Goal: Contribute content: Add original content to the website for others to see

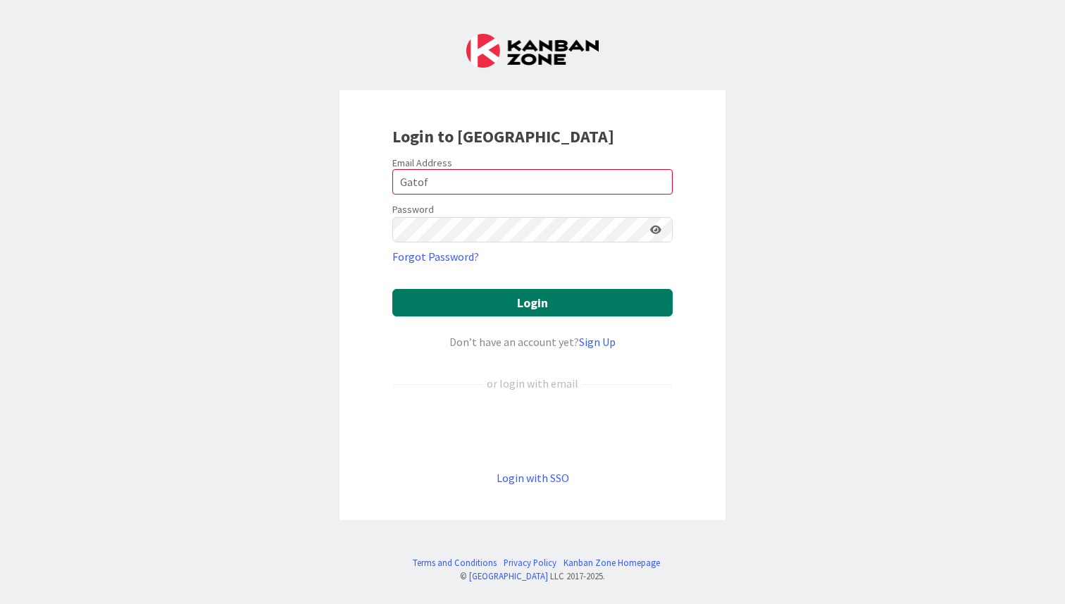
click at [468, 308] on button "Login" at bounding box center [532, 302] width 280 height 27
click at [452, 308] on button "Login" at bounding box center [532, 302] width 280 height 27
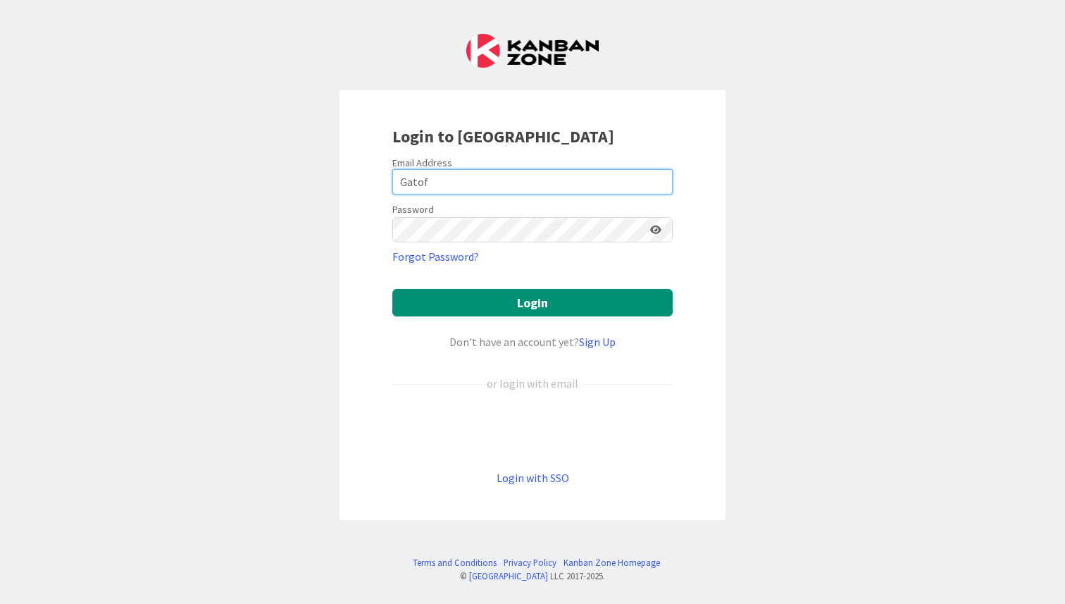
click at [428, 189] on input "Gatof" at bounding box center [532, 181] width 280 height 25
type input "[PERSON_NAME][EMAIL_ADDRESS][DOMAIN_NAME]"
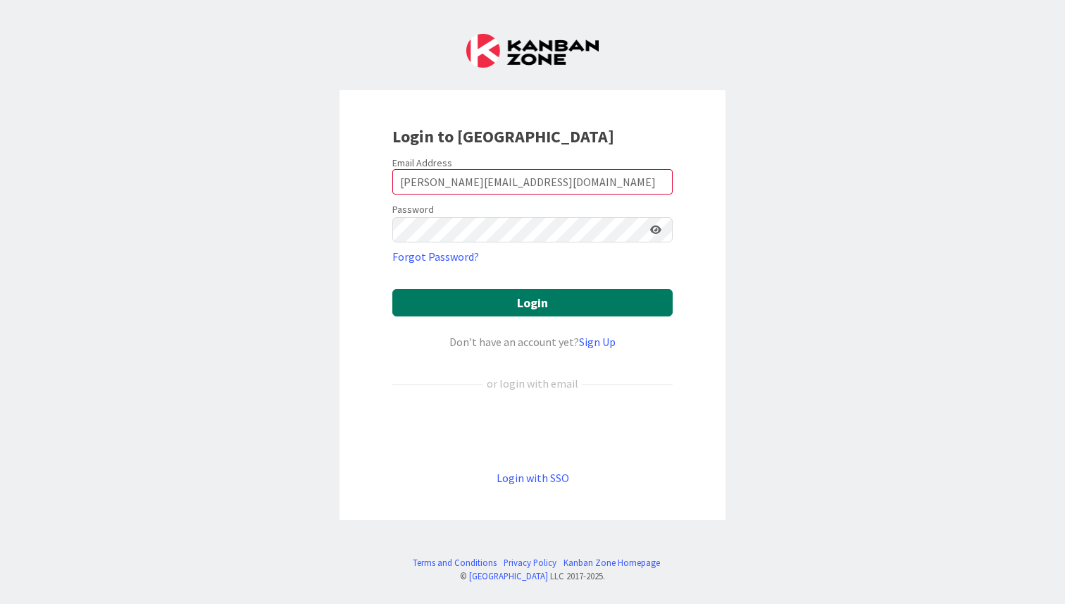
click at [478, 301] on button "Login" at bounding box center [532, 302] width 280 height 27
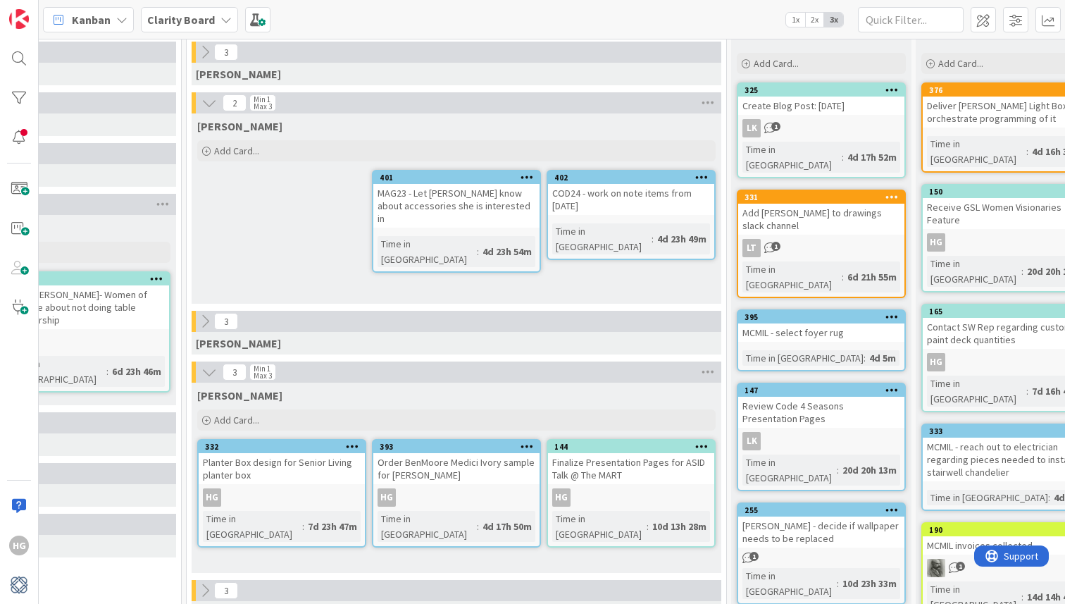
scroll to position [68, 1309]
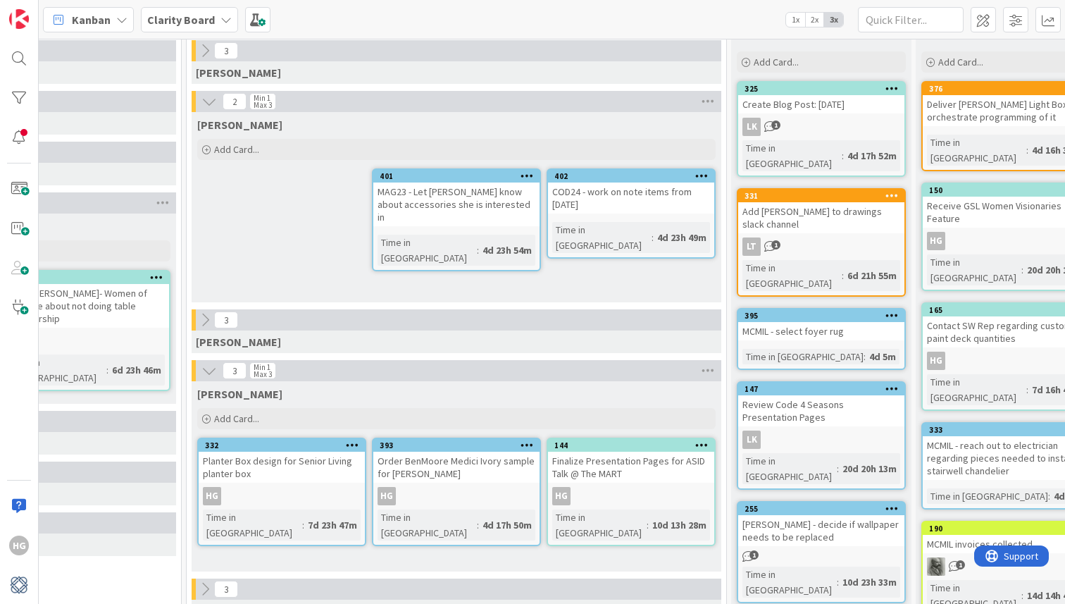
click at [769, 123] on icon "1" at bounding box center [770, 126] width 12 height 12
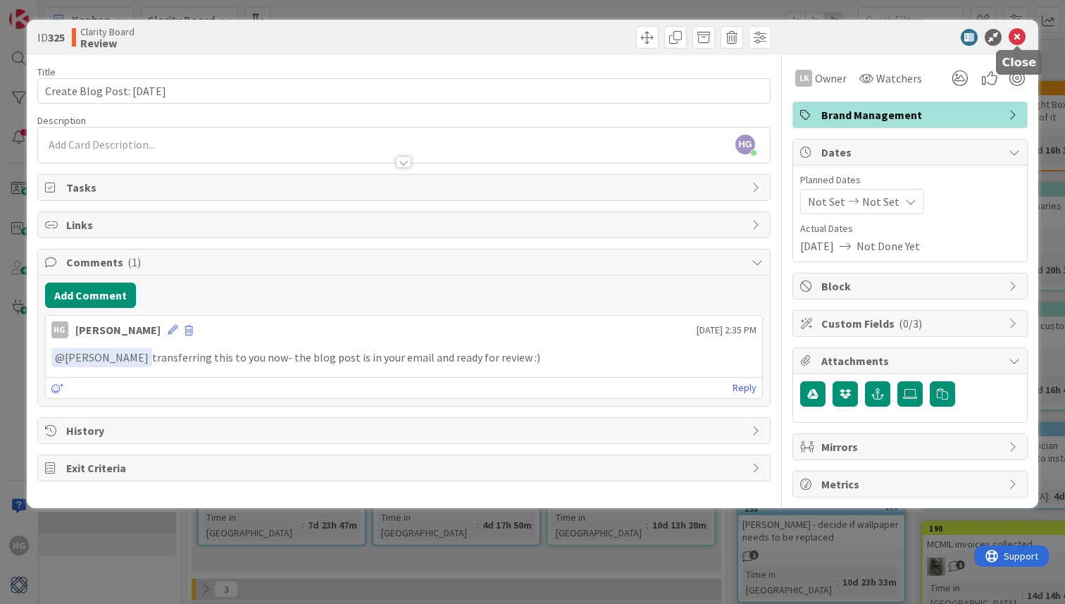
click at [1014, 39] on icon at bounding box center [1017, 37] width 17 height 17
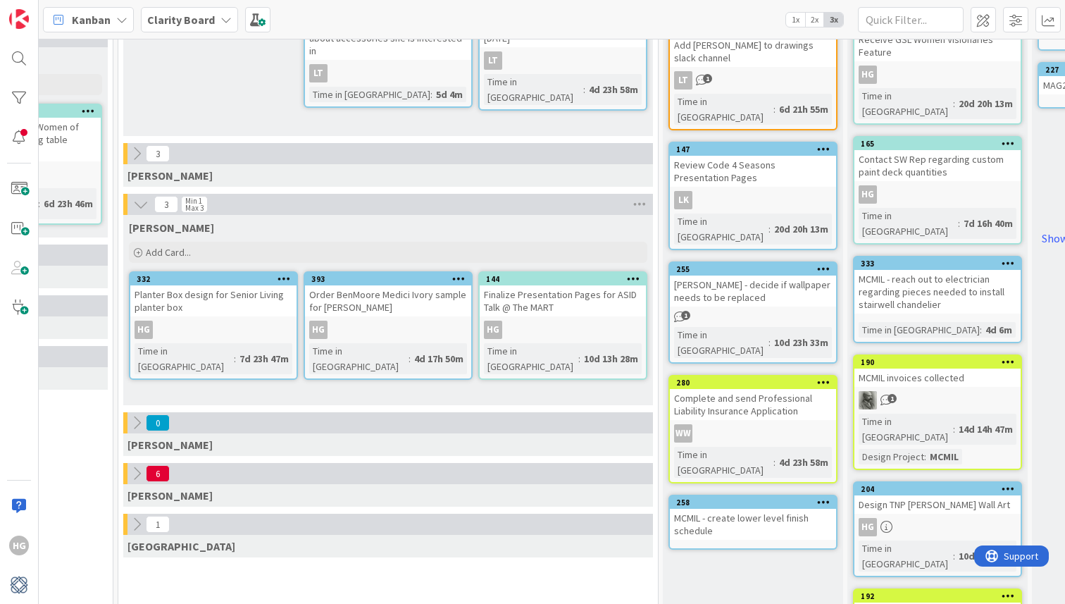
scroll to position [237, 1377]
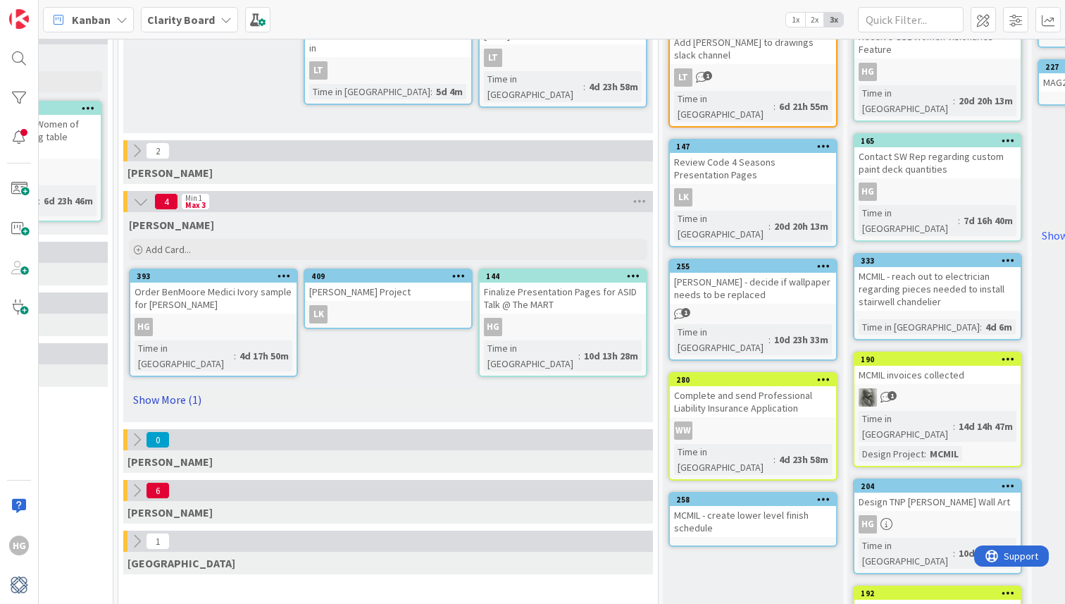
click at [173, 394] on link "Show More (1)" at bounding box center [388, 399] width 518 height 23
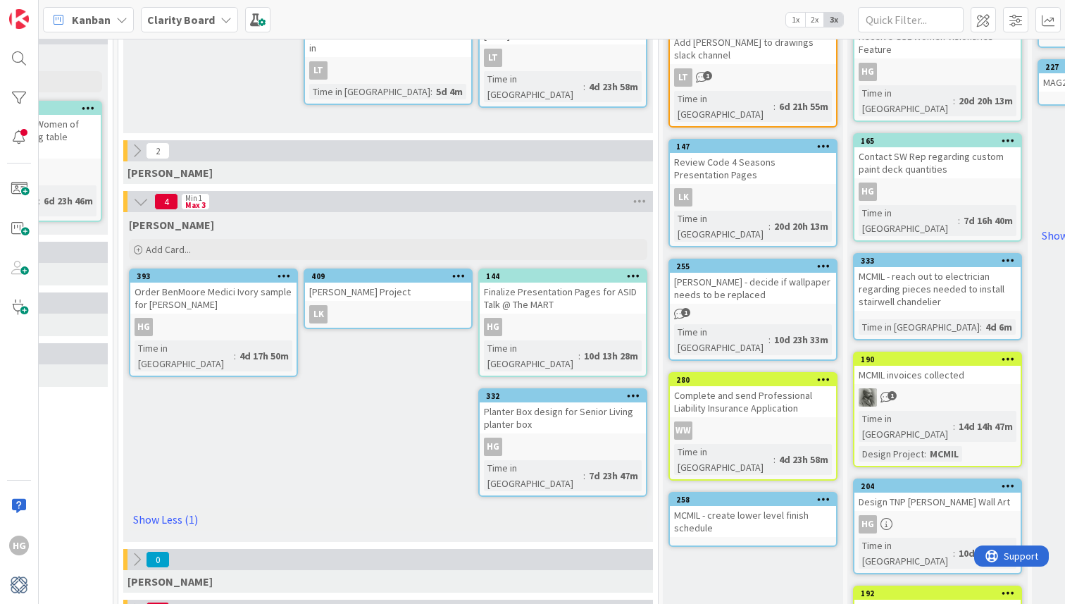
click at [454, 276] on icon at bounding box center [458, 275] width 13 height 10
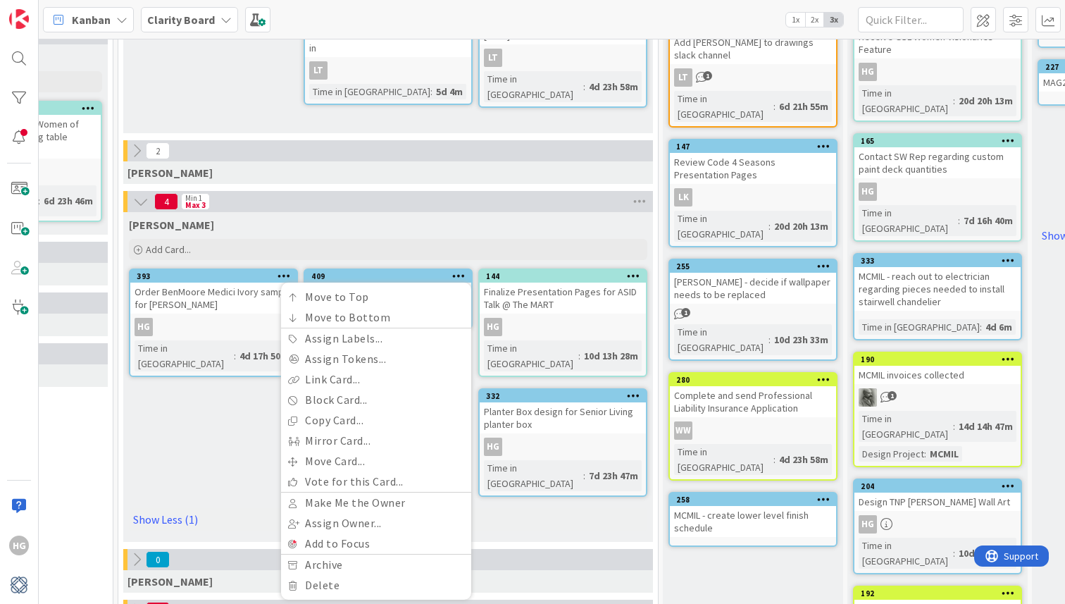
click at [256, 432] on div "[PERSON_NAME] Add Card... 144 Finalize Presentation Pages for ASID Talk @ The M…" at bounding box center [388, 377] width 530 height 330
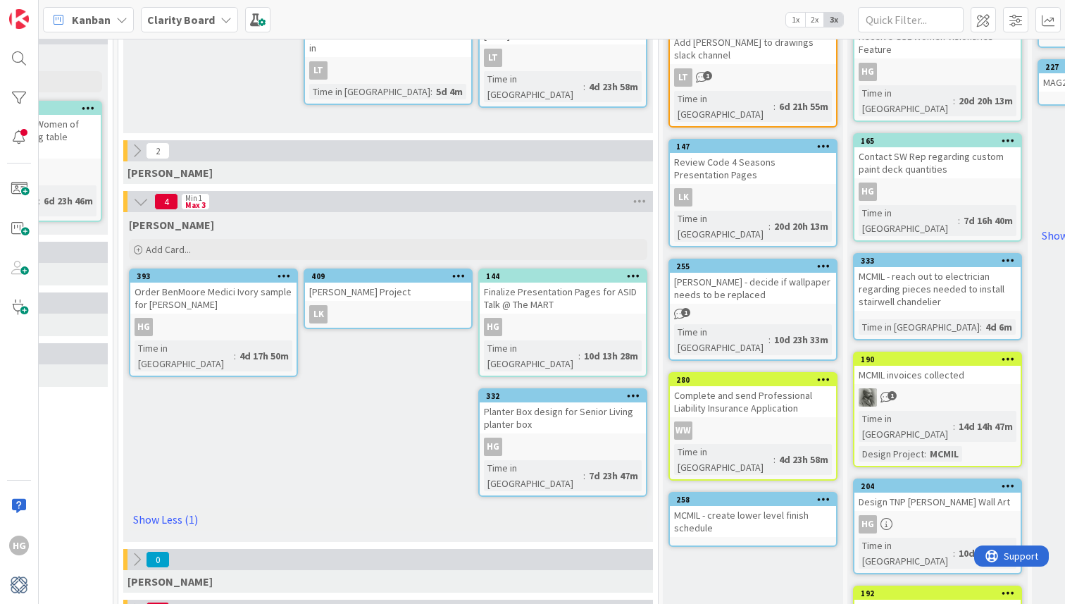
click at [397, 296] on div "[PERSON_NAME] Project" at bounding box center [388, 291] width 166 height 18
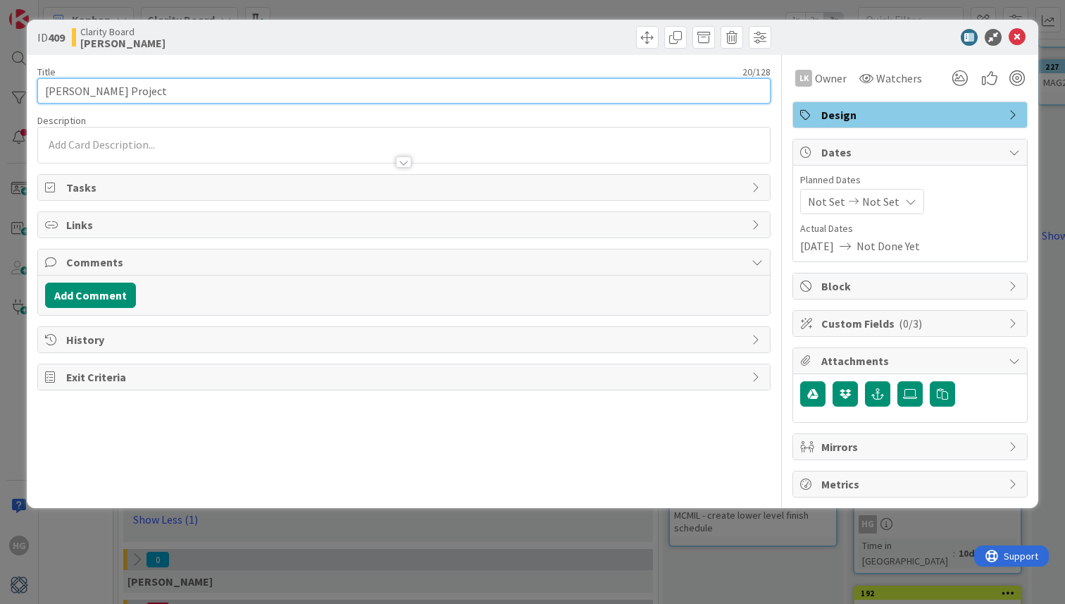
click at [106, 95] on input "[PERSON_NAME] Project" at bounding box center [403, 90] width 733 height 25
click at [149, 94] on input "[PERSON_NAME] Link to Reetirement Center Slides" at bounding box center [403, 90] width 733 height 25
click at [46, 99] on input "[PERSON_NAME] Link to Retirement Center Slides" at bounding box center [403, 90] width 733 height 25
type input "Send [PERSON_NAME] Link to Retirement Center Slides"
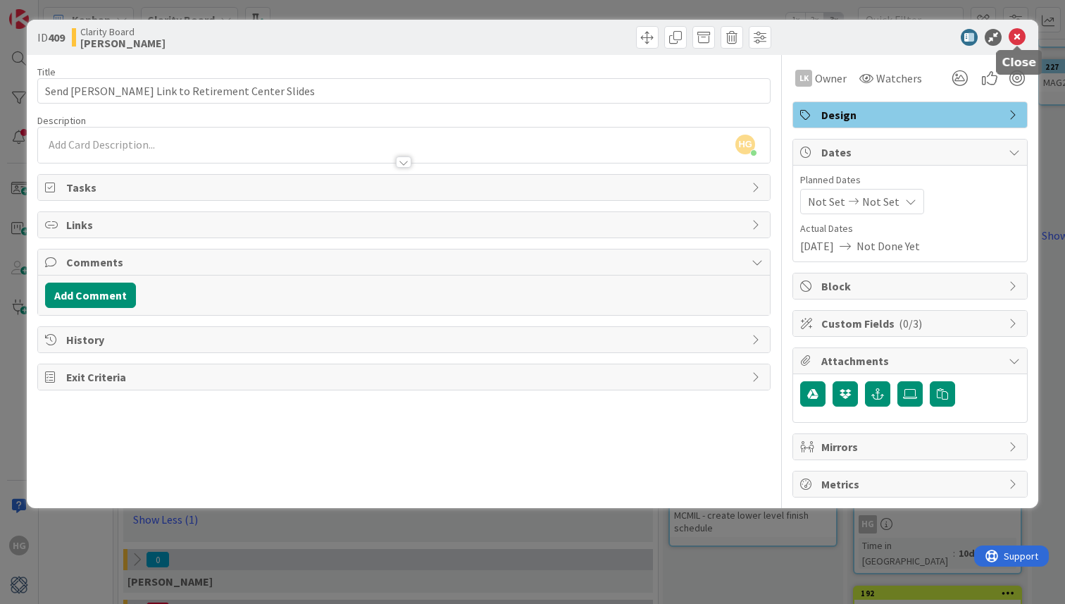
click at [1016, 42] on icon at bounding box center [1017, 37] width 17 height 17
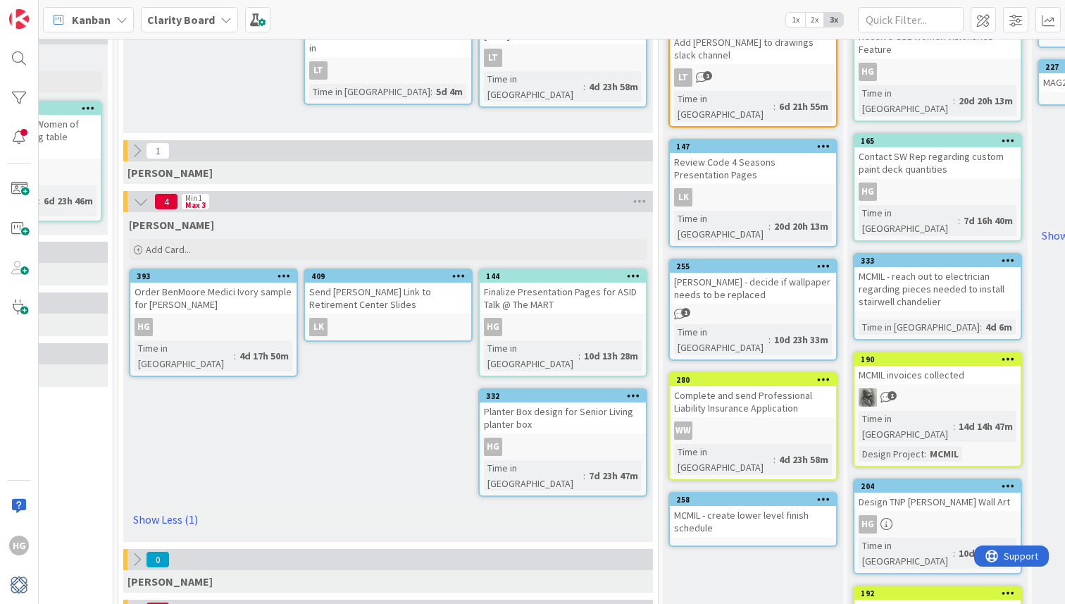
click at [379, 284] on div "Send [PERSON_NAME] Link to Retirement Center Slides" at bounding box center [388, 297] width 166 height 31
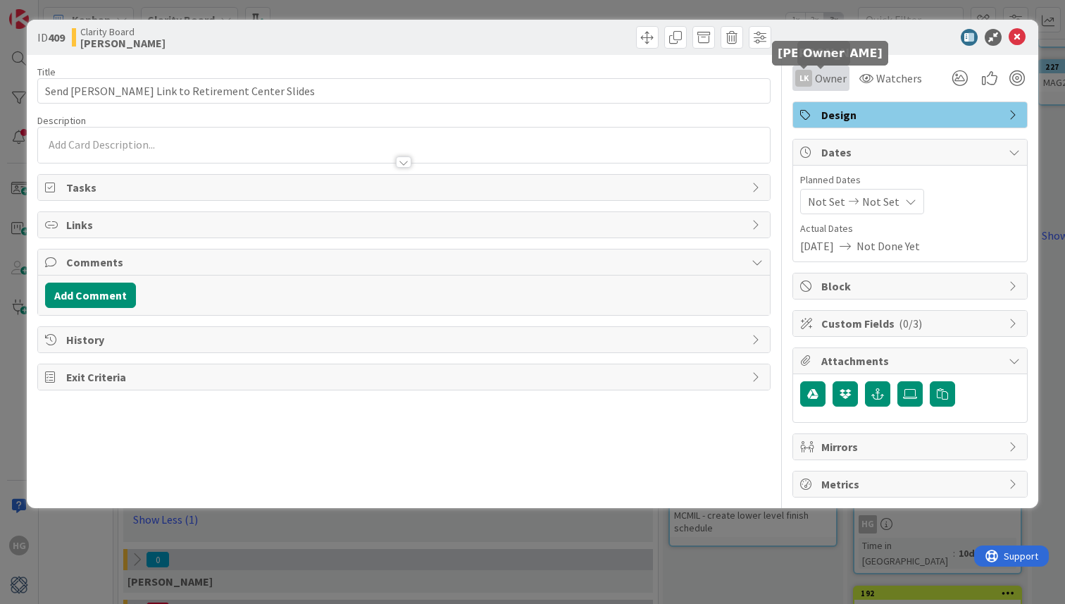
click at [808, 78] on div "LK" at bounding box center [803, 78] width 17 height 17
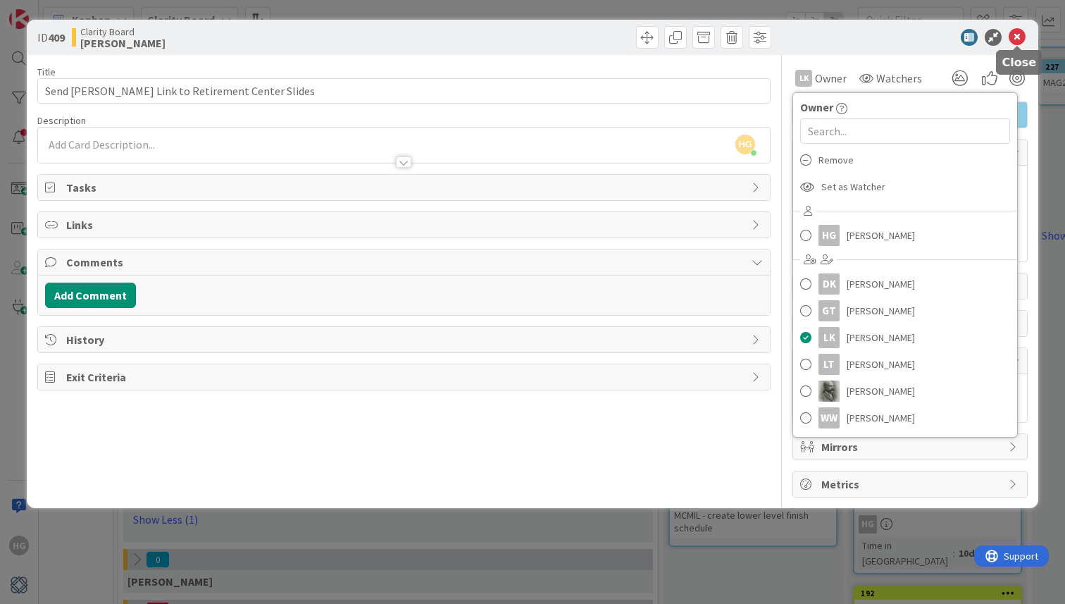
click at [1020, 34] on icon at bounding box center [1017, 37] width 17 height 17
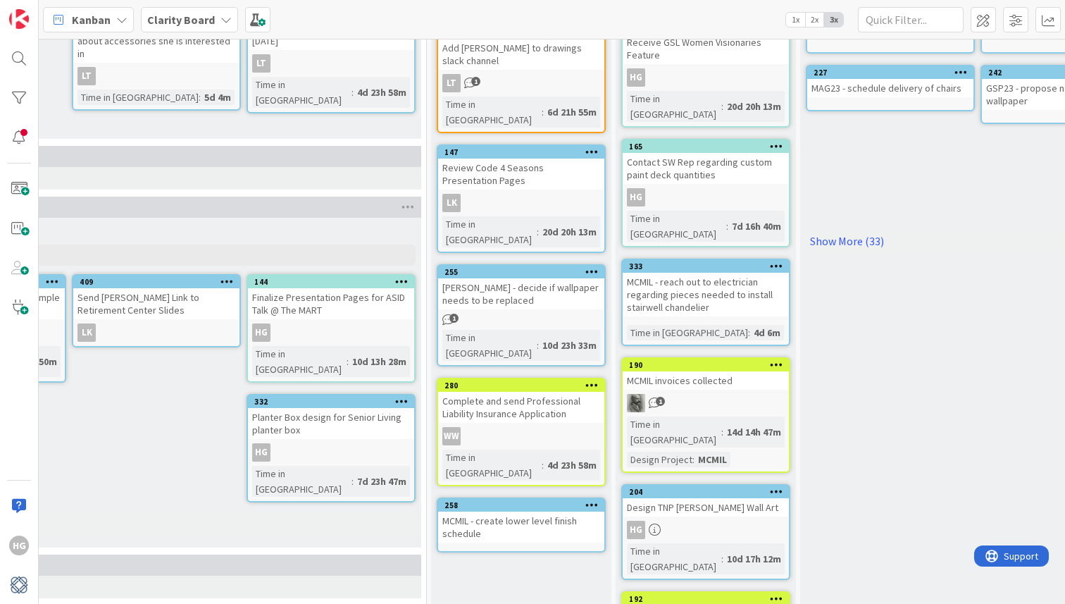
scroll to position [202, 1609]
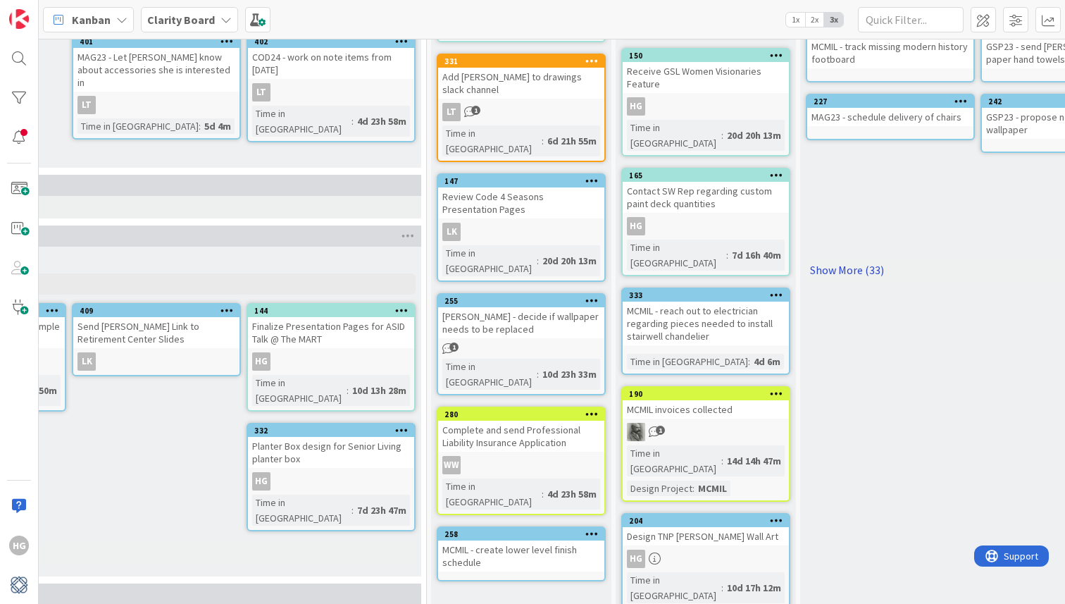
click at [852, 269] on link "Show More (33)" at bounding box center [1065, 269] width 518 height 23
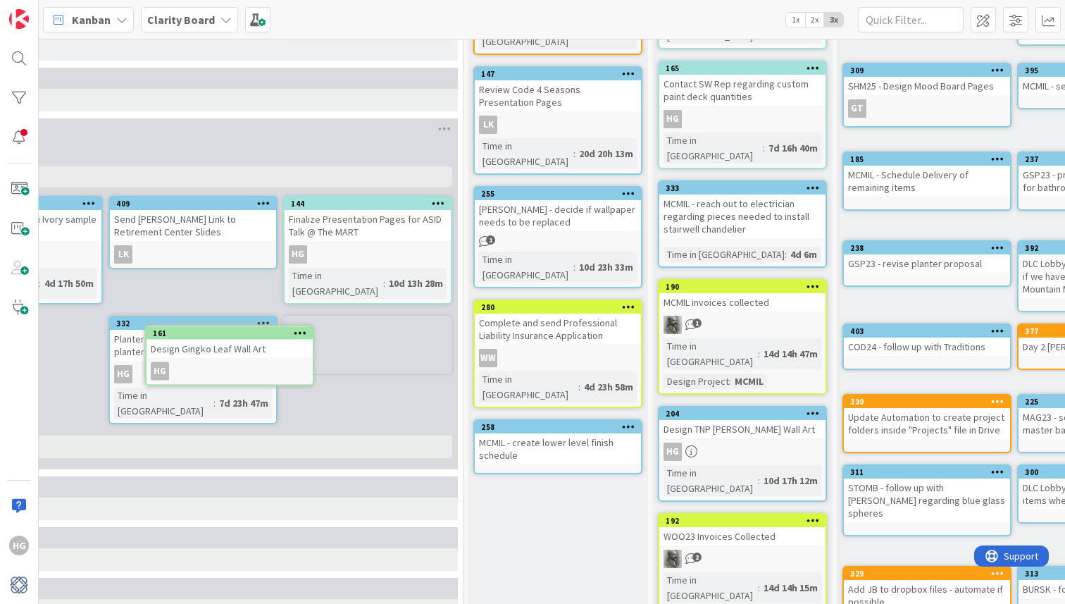
scroll to position [309, 1516]
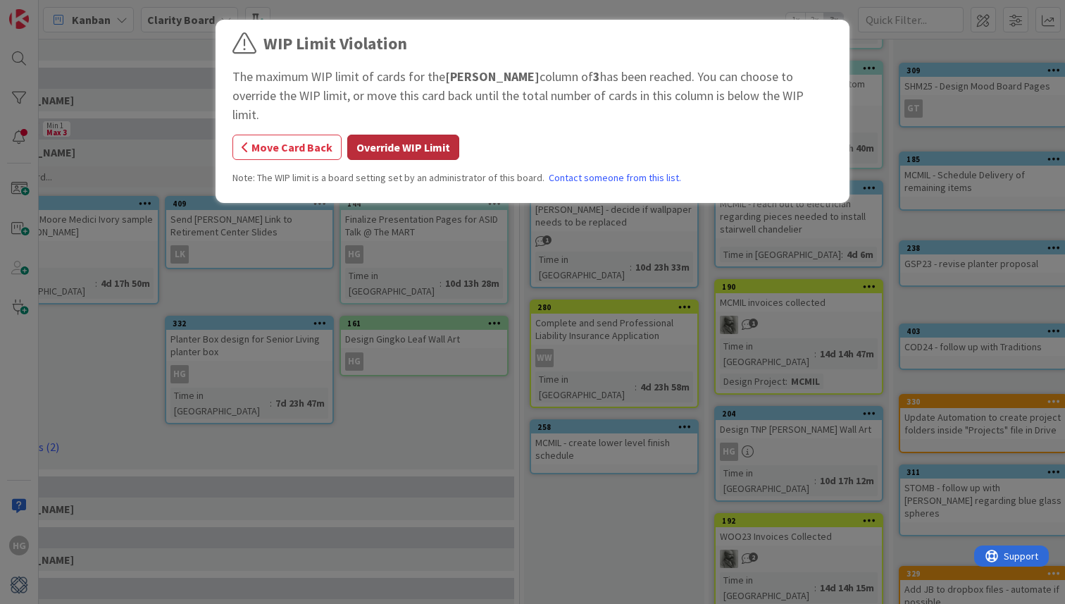
click at [412, 135] on button "Override WIP Limit" at bounding box center [403, 147] width 112 height 25
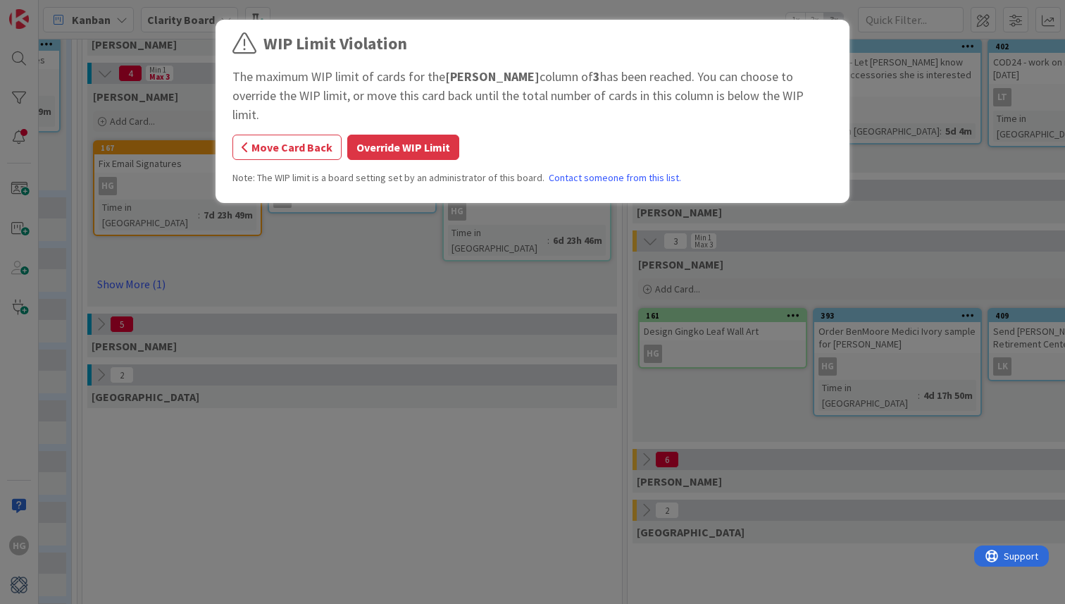
scroll to position [197, 865]
click at [396, 135] on button "Override WIP Limit" at bounding box center [403, 147] width 112 height 25
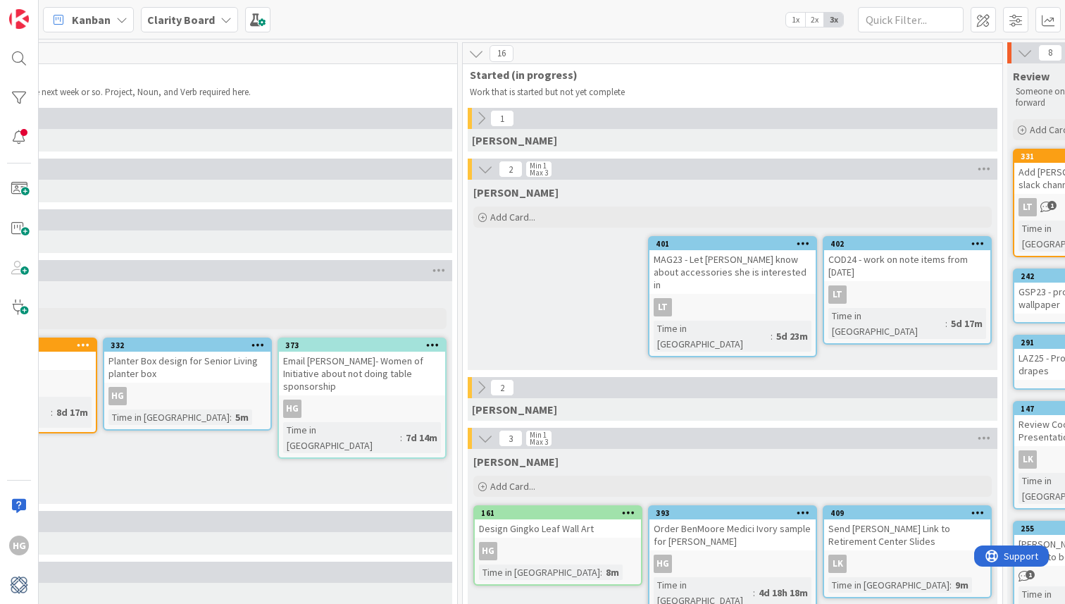
scroll to position [0, 864]
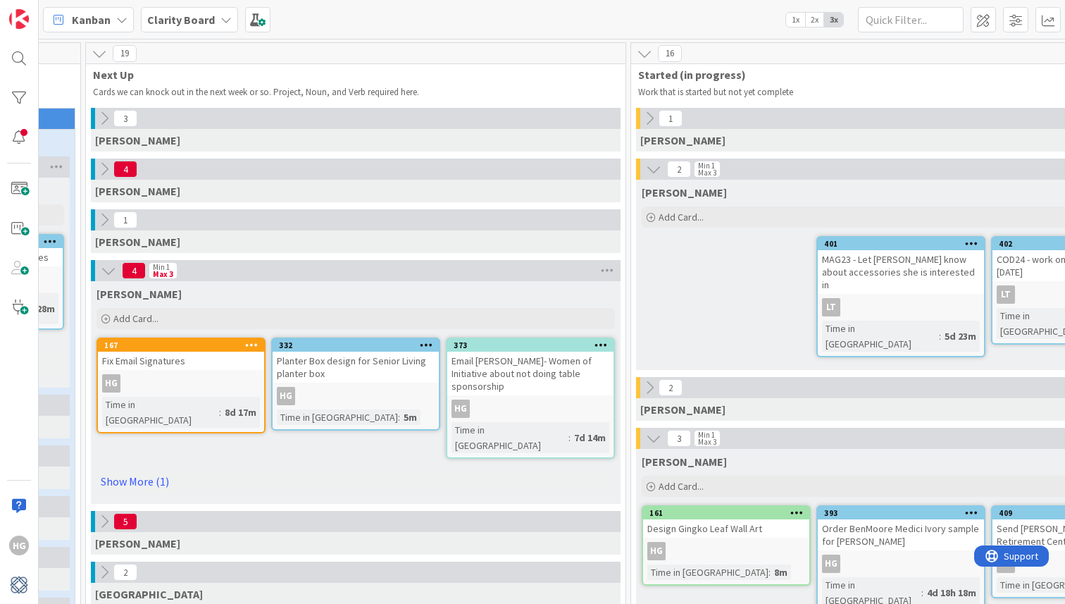
click at [97, 174] on icon at bounding box center [103, 168] width 15 height 15
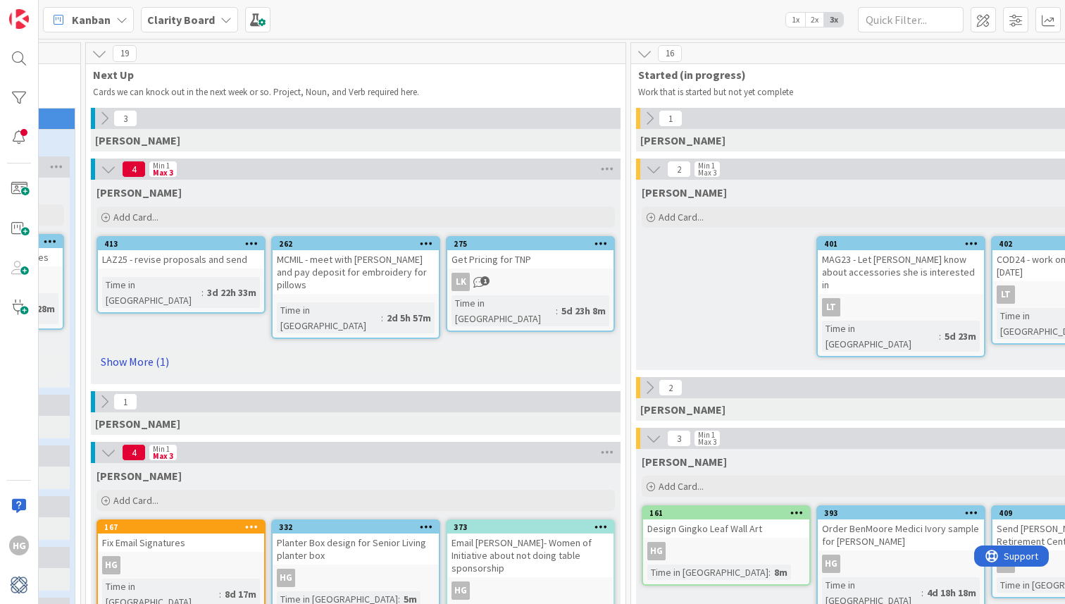
click at [132, 350] on link "Show More (1)" at bounding box center [355, 361] width 518 height 23
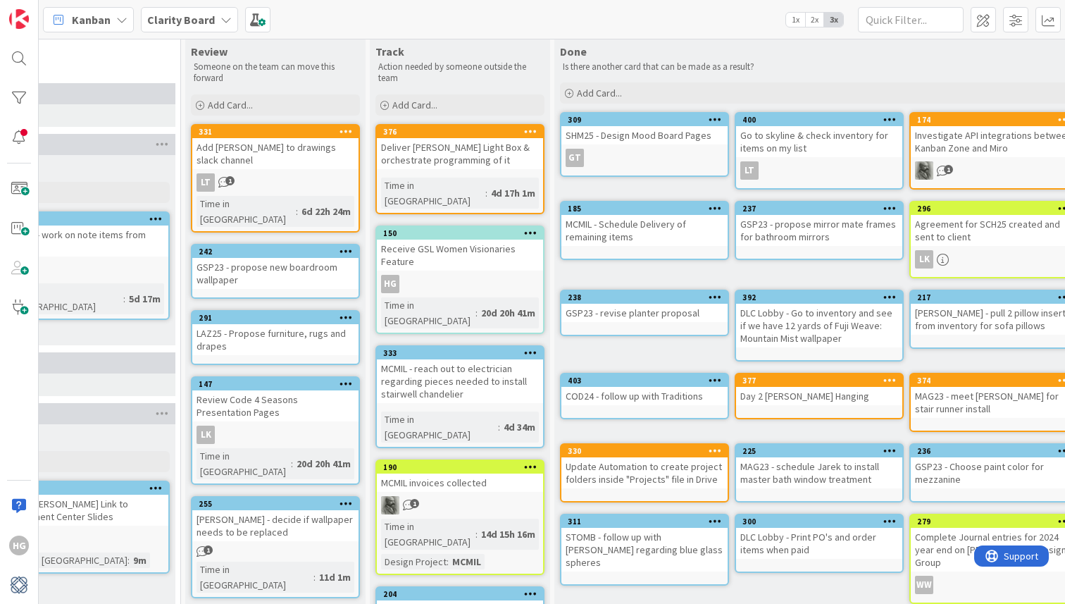
scroll to position [25, 1953]
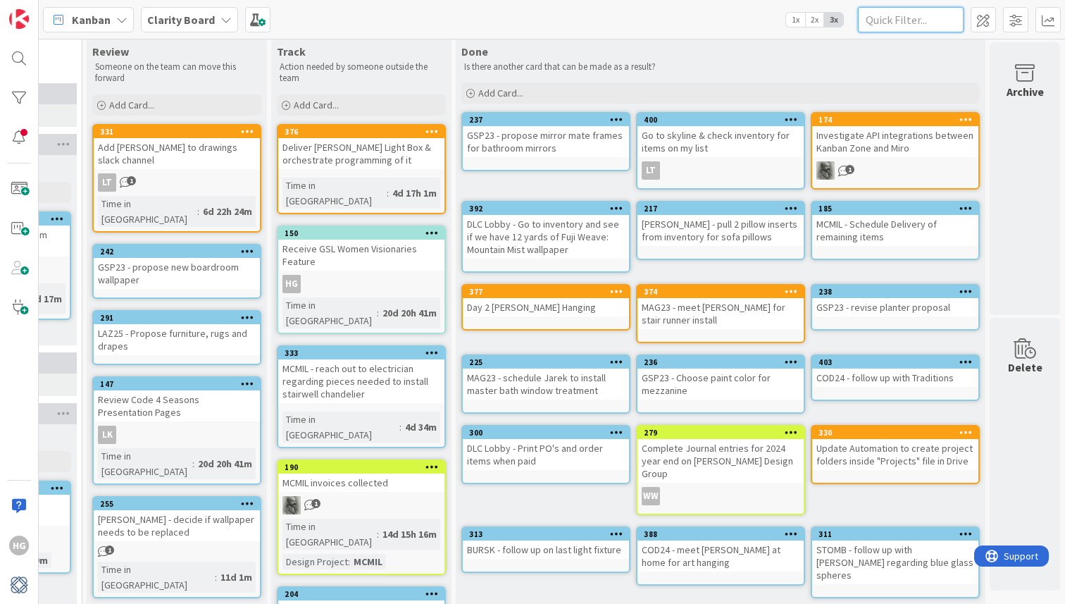
click at [914, 23] on input "text" at bounding box center [911, 19] width 106 height 25
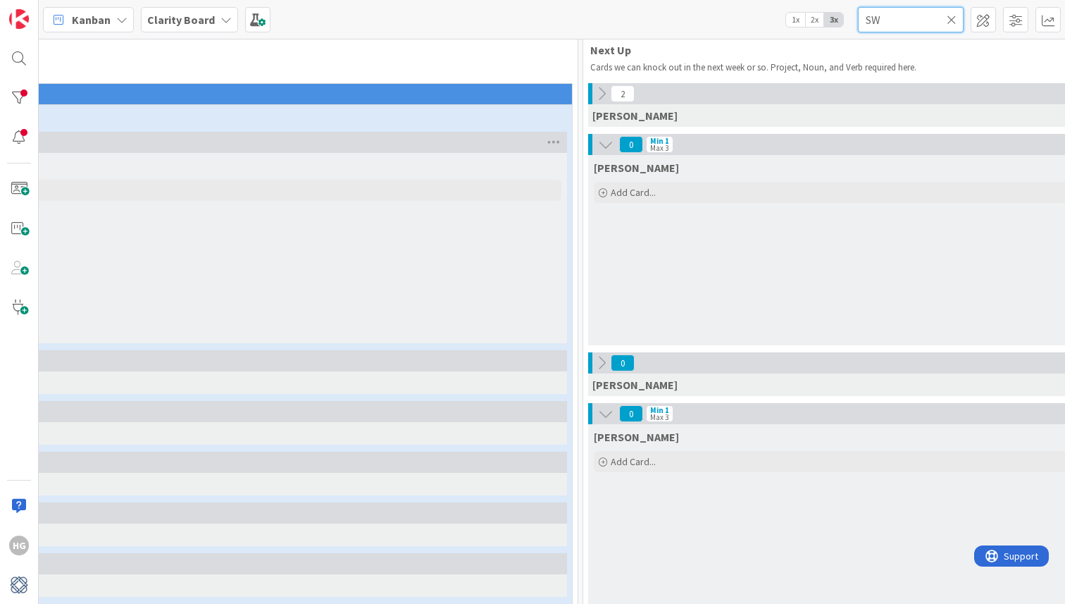
scroll to position [25, 0]
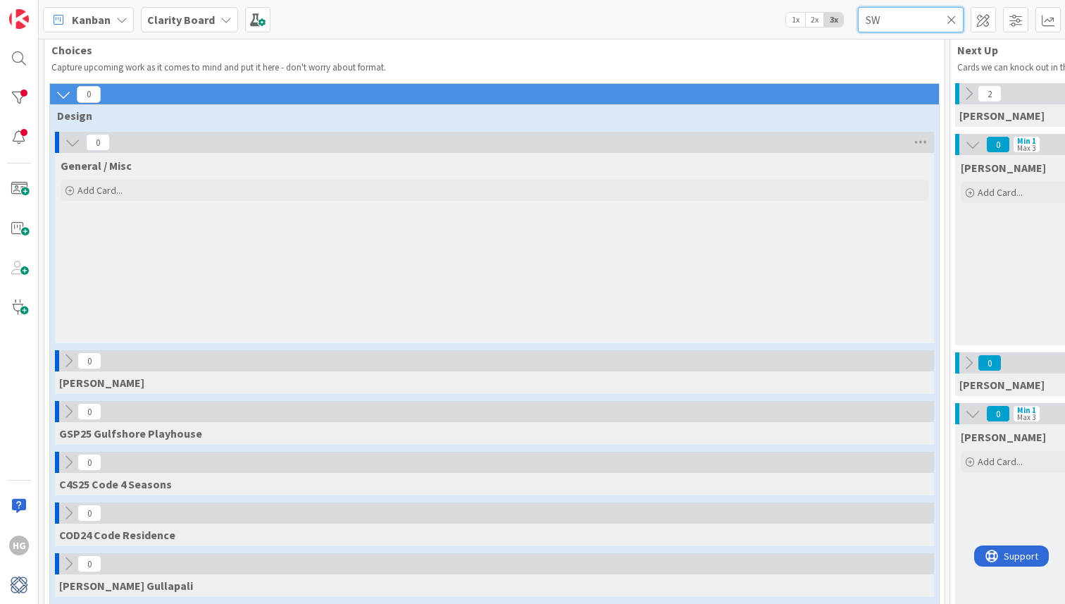
type input "SW"
click at [949, 23] on icon at bounding box center [952, 19] width 10 height 13
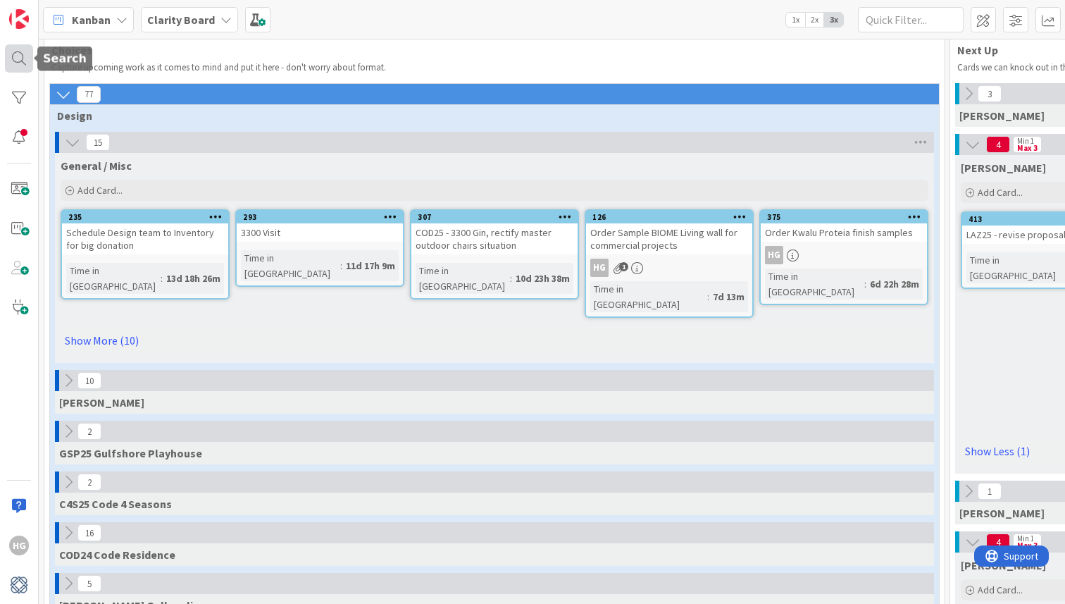
click at [8, 66] on div at bounding box center [19, 58] width 28 height 28
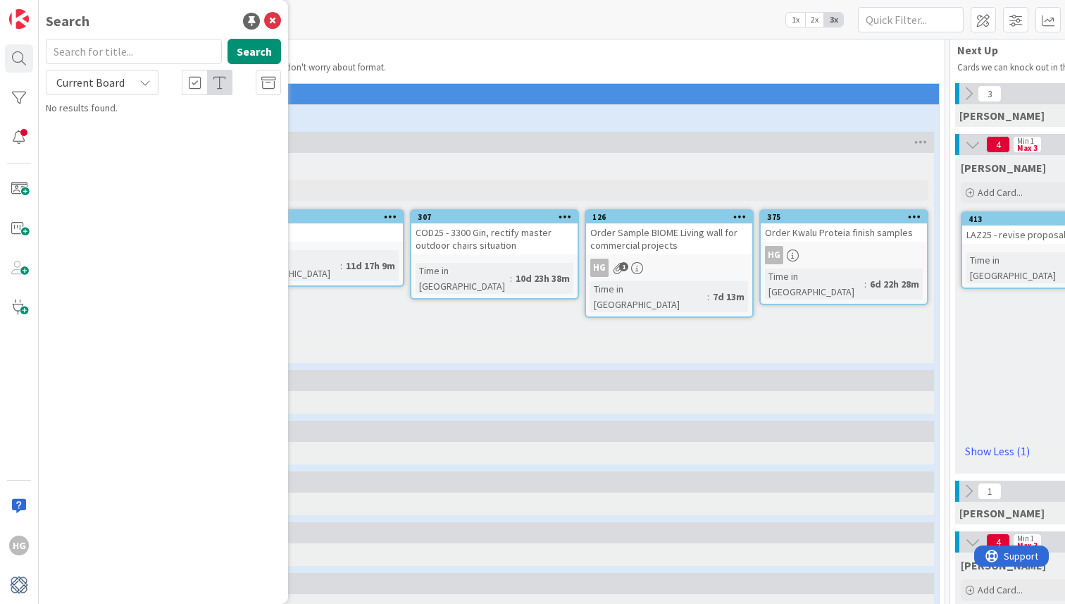
click at [128, 45] on input "text" at bounding box center [134, 51] width 176 height 25
type input "SW colors"
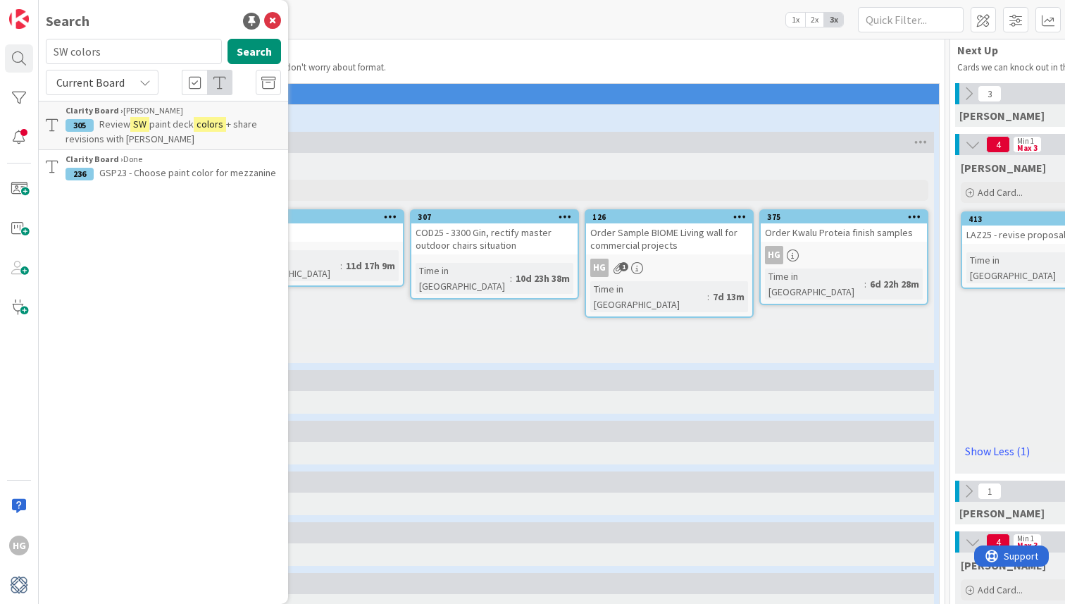
click at [178, 137] on p "Review SW paint deck colors + share revisions with [PERSON_NAME]" at bounding box center [174, 132] width 216 height 30
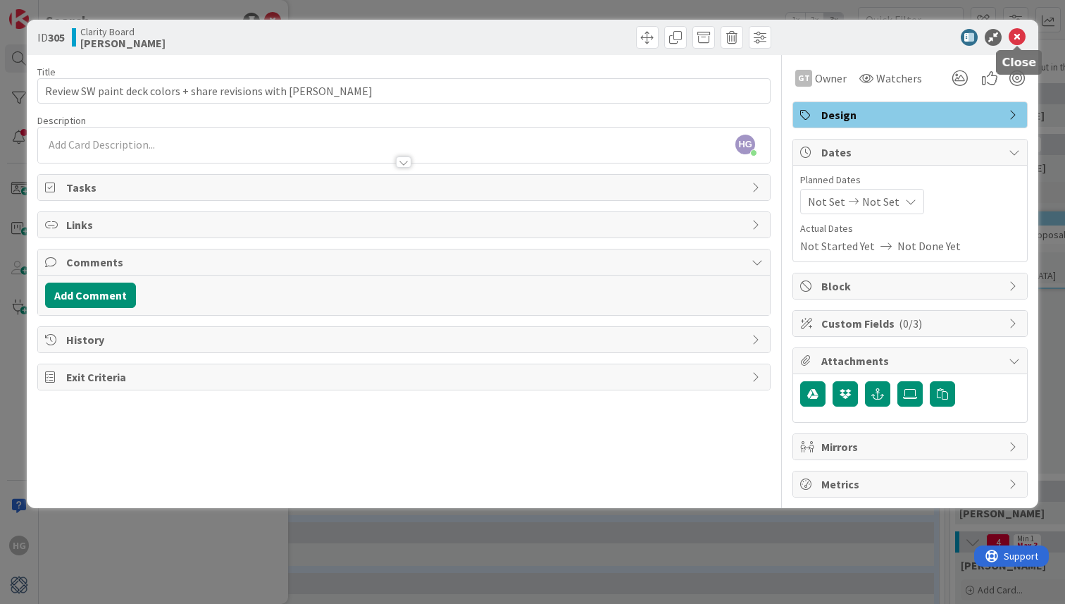
click at [1017, 38] on icon at bounding box center [1017, 37] width 17 height 17
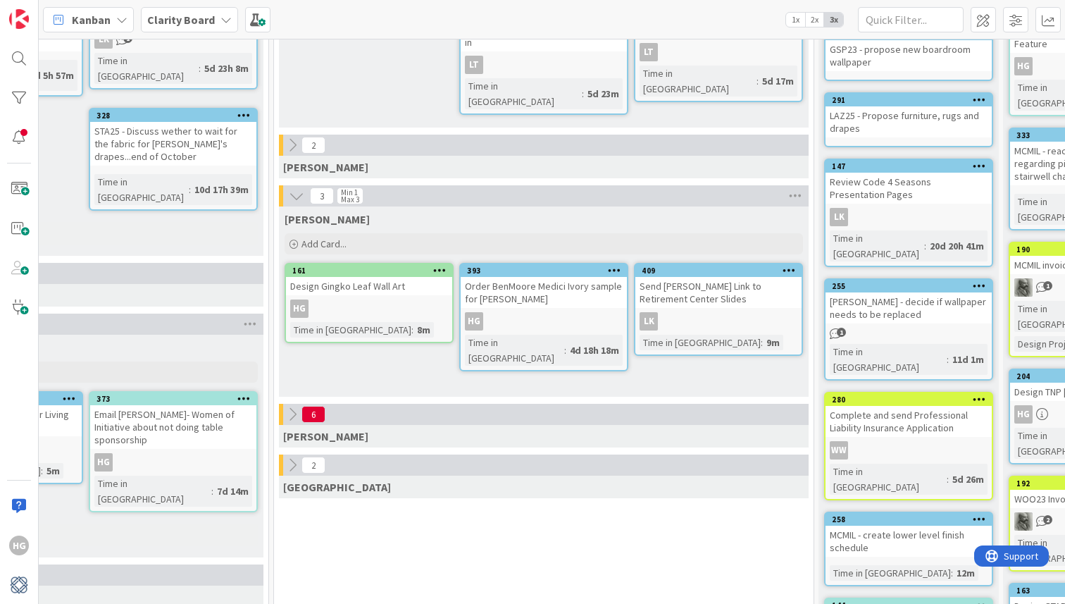
scroll to position [254, 1221]
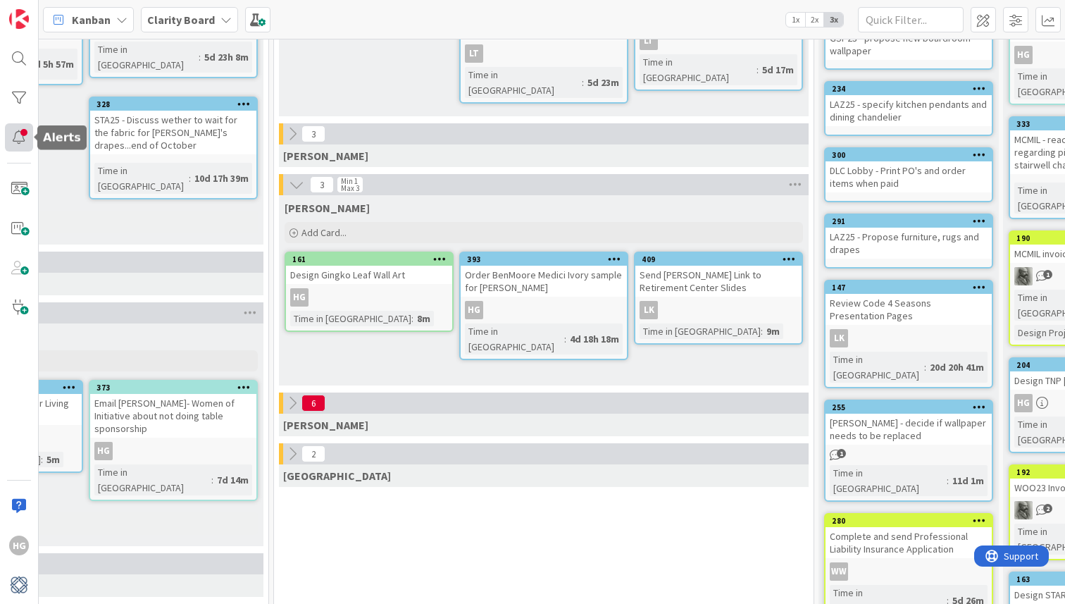
click at [15, 132] on div at bounding box center [19, 137] width 28 height 28
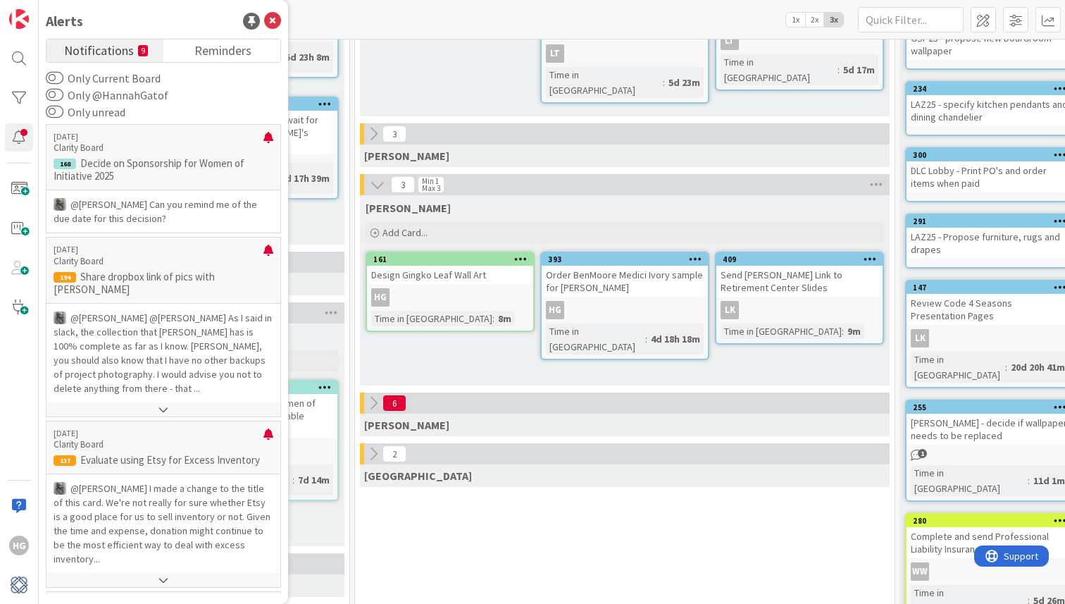
scroll to position [255, 1138]
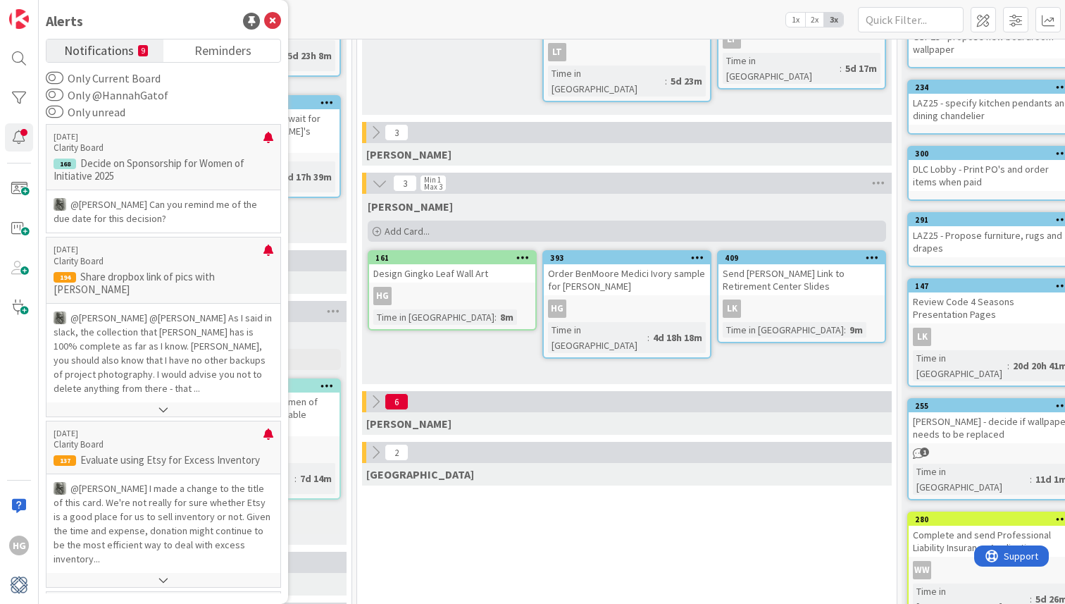
click at [394, 225] on span "Add Card..." at bounding box center [407, 231] width 45 height 13
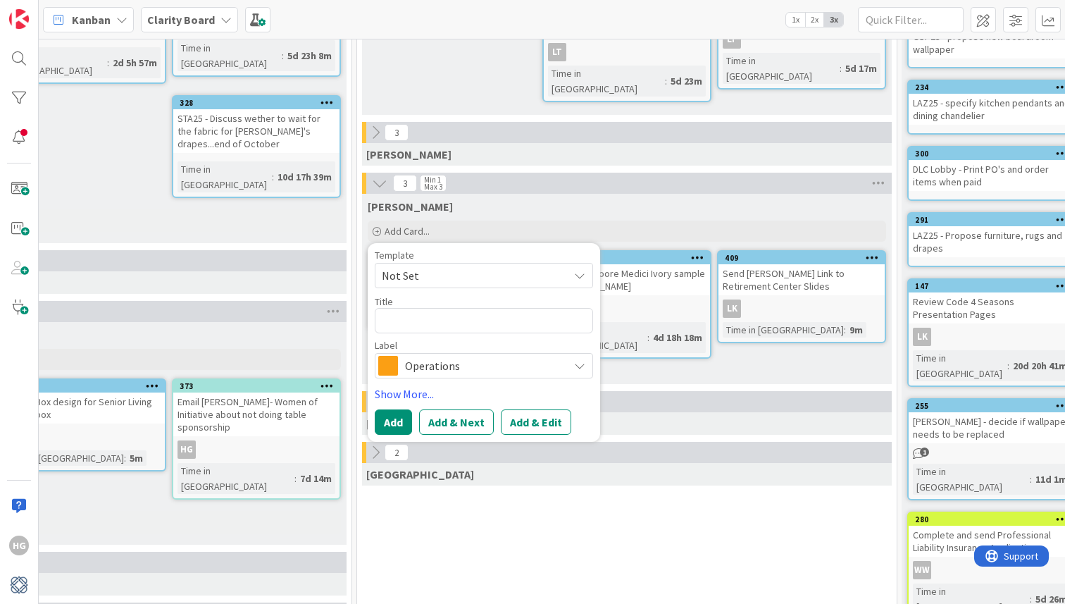
type textarea "x"
type textarea "S"
type textarea "x"
type textarea "Se"
type textarea "x"
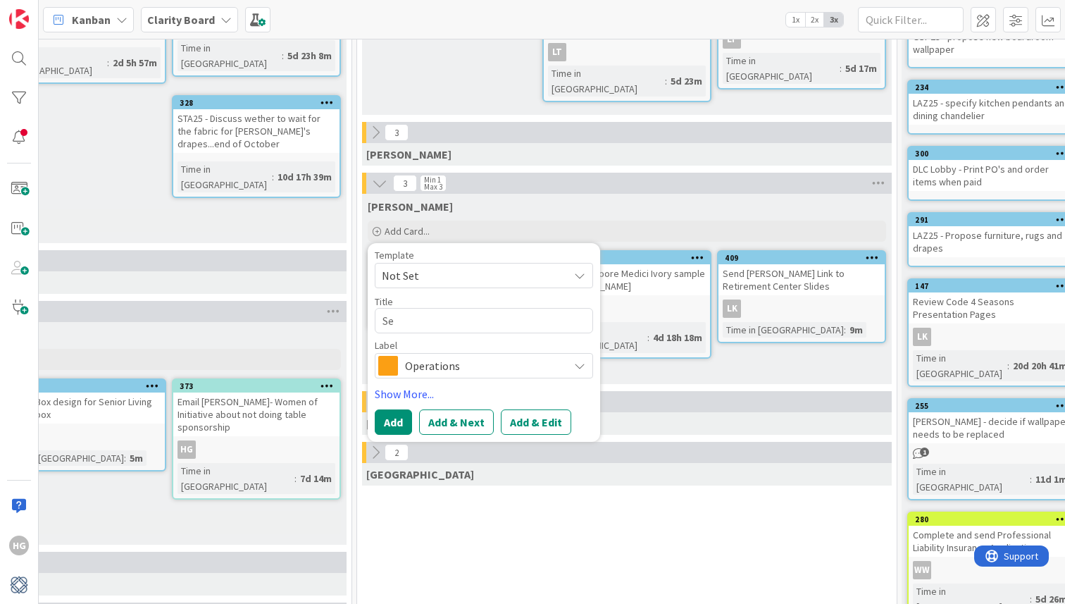
type textarea "Sen"
type textarea "x"
type textarea "Send"
type textarea "x"
type textarea "Send L"
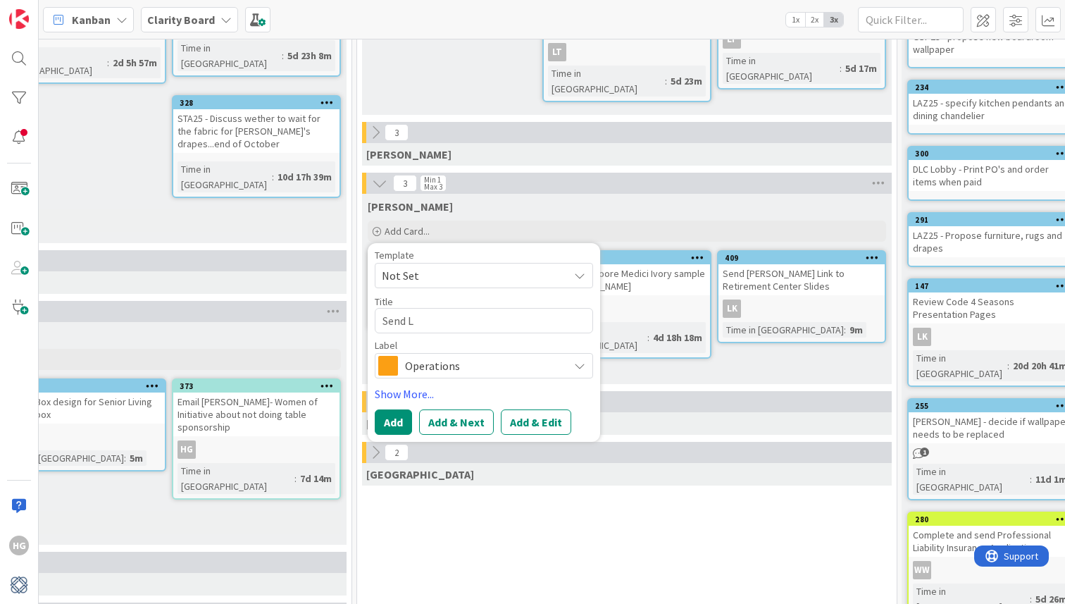
type textarea "x"
type textarea "Send [PERSON_NAME]"
type textarea "x"
type textarea "Send Lis"
type textarea "x"
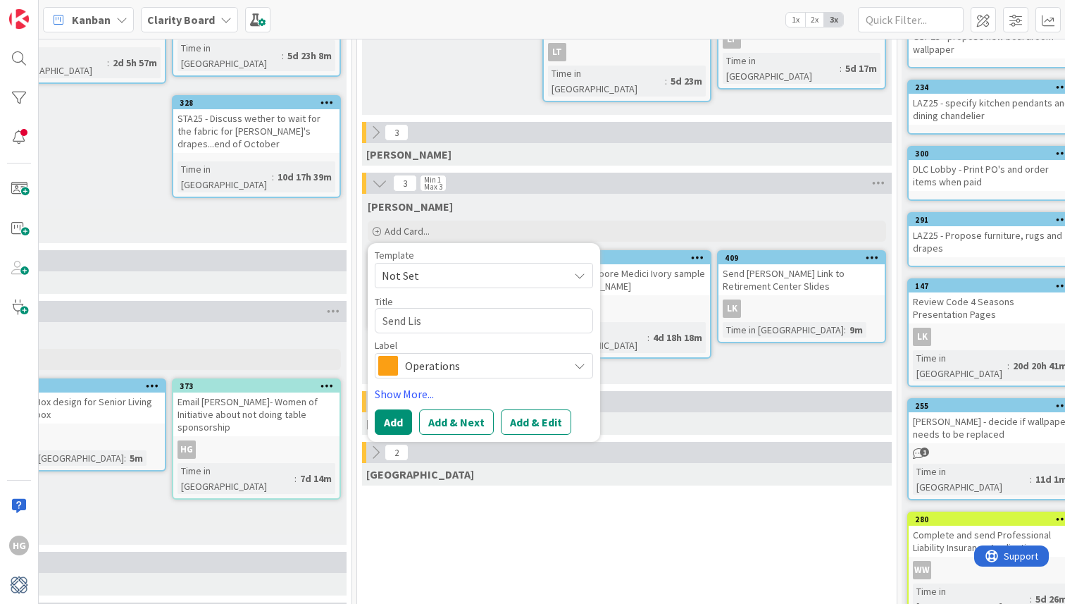
type textarea "Send [PERSON_NAME]"
type textarea "x"
type textarea "Send [PERSON_NAME]"
type textarea "x"
type textarea "Send [PERSON_NAME]"
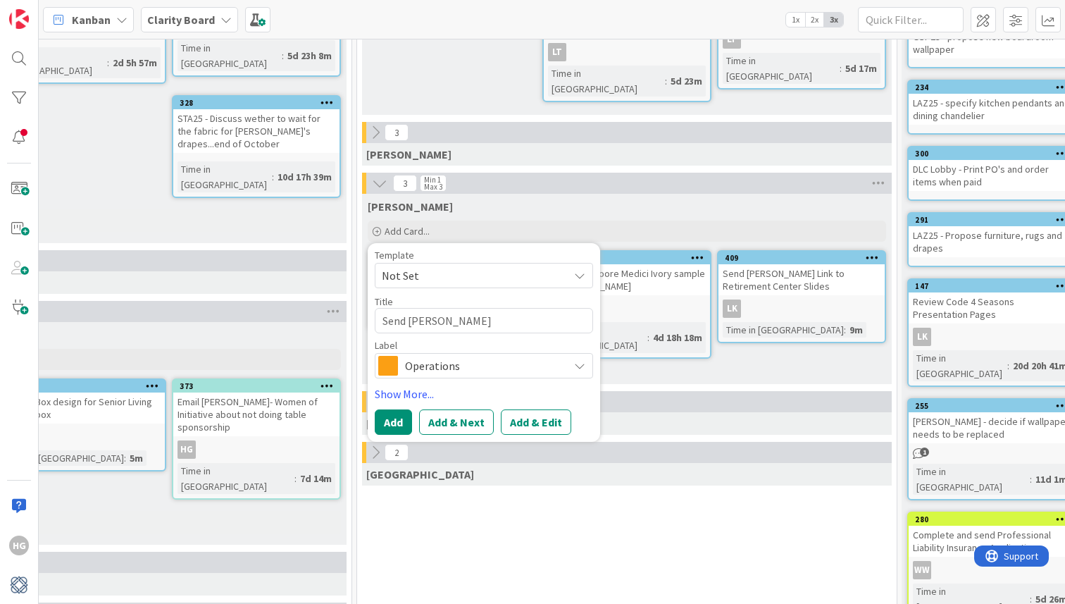
type textarea "x"
type textarea "Send Lis"
type textarea "x"
type textarea "Send [PERSON_NAME]"
type textarea "x"
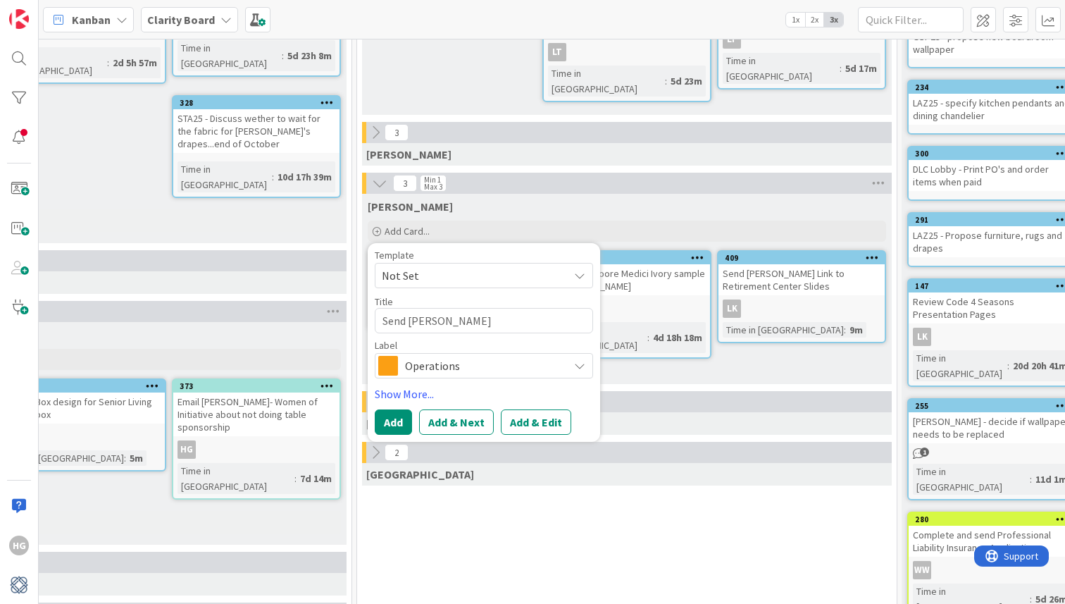
type textarea "Send L"
type textarea "x"
type textarea "Send"
type textarea "x"
type textarea "Send"
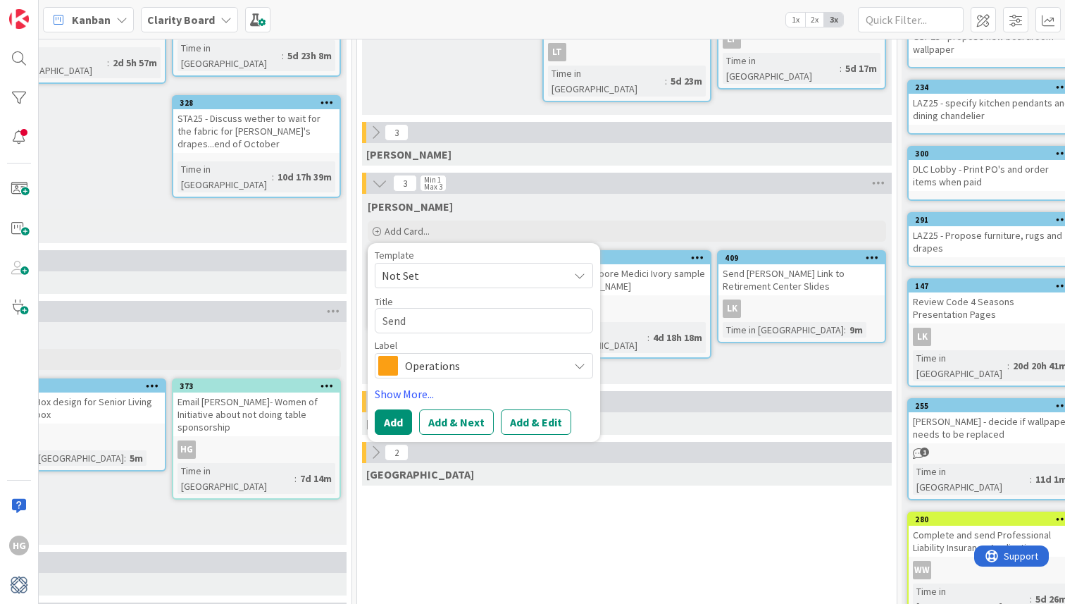
type textarea "x"
type textarea "Sen"
type textarea "x"
type textarea "Se"
type textarea "x"
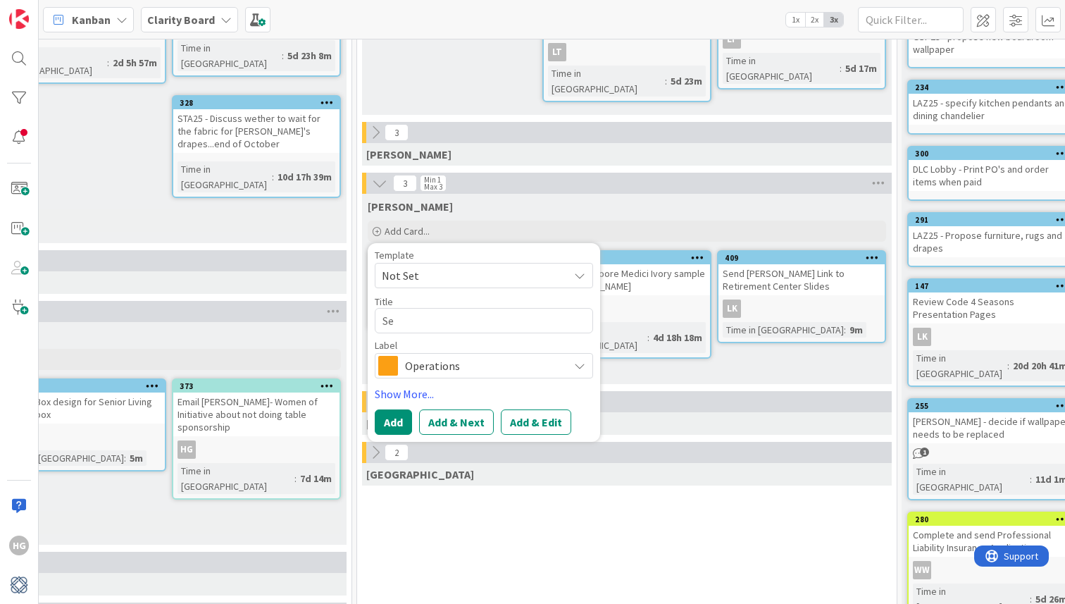
type textarea "S"
type textarea "x"
type textarea "Sc"
type textarea "x"
type textarea "Sche"
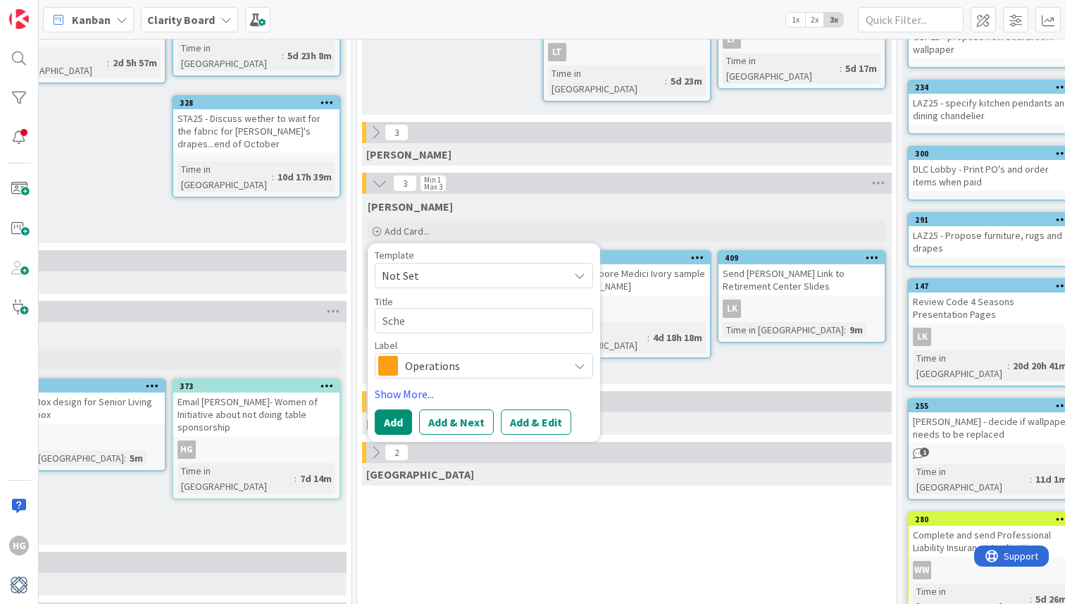
type textarea "x"
type textarea "Sched"
type textarea "x"
type textarea "Schedu"
type textarea "x"
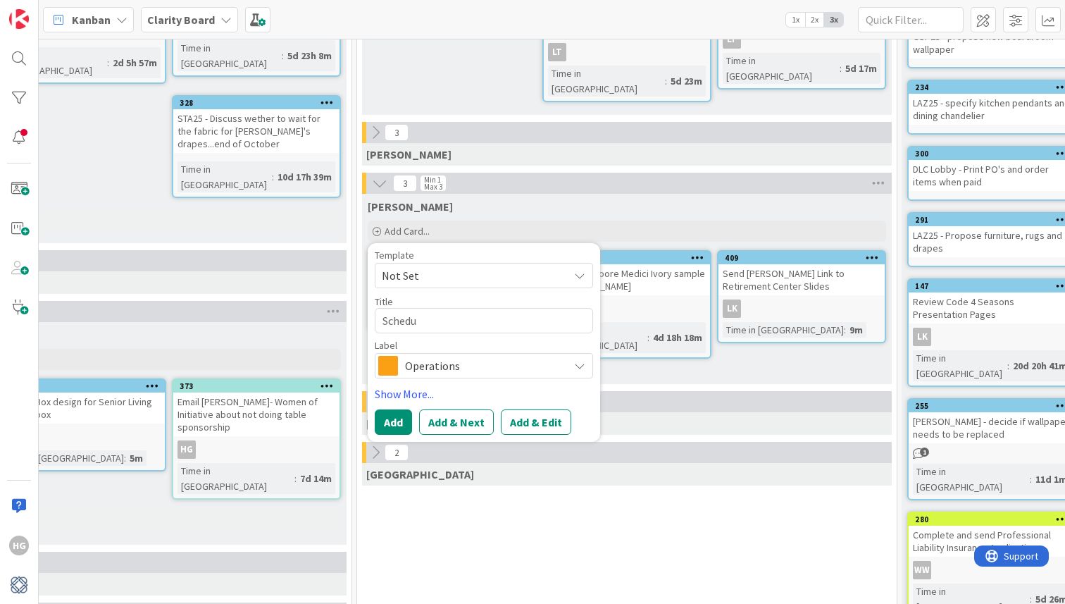
type textarea "Schedul"
type textarea "x"
type textarea "Schedule"
type textarea "x"
type textarea "Schedule"
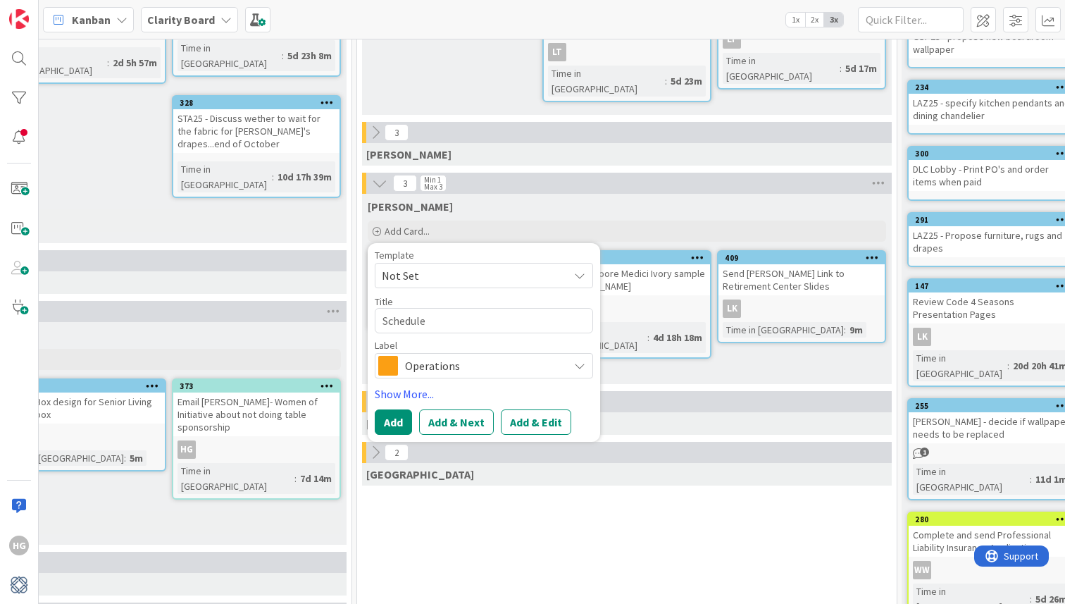
type textarea "x"
type textarea "Schedule A"
type textarea "x"
type textarea "Schedule AS"
type textarea "x"
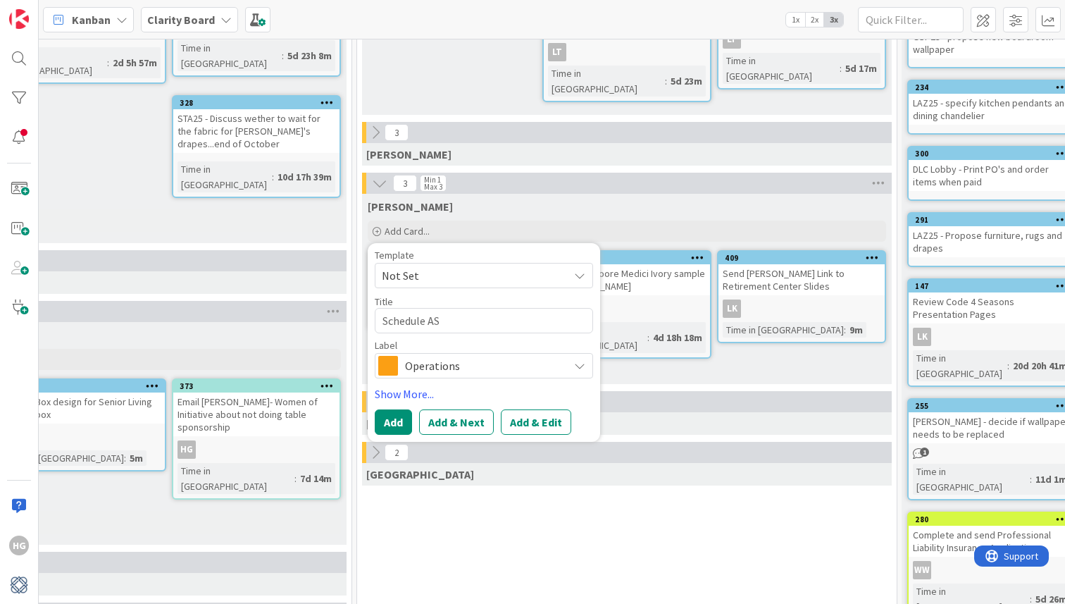
type textarea "Schedule ASI"
type textarea "x"
type textarea "Schedule ASID"
type textarea "x"
type textarea "Schedule ASID"
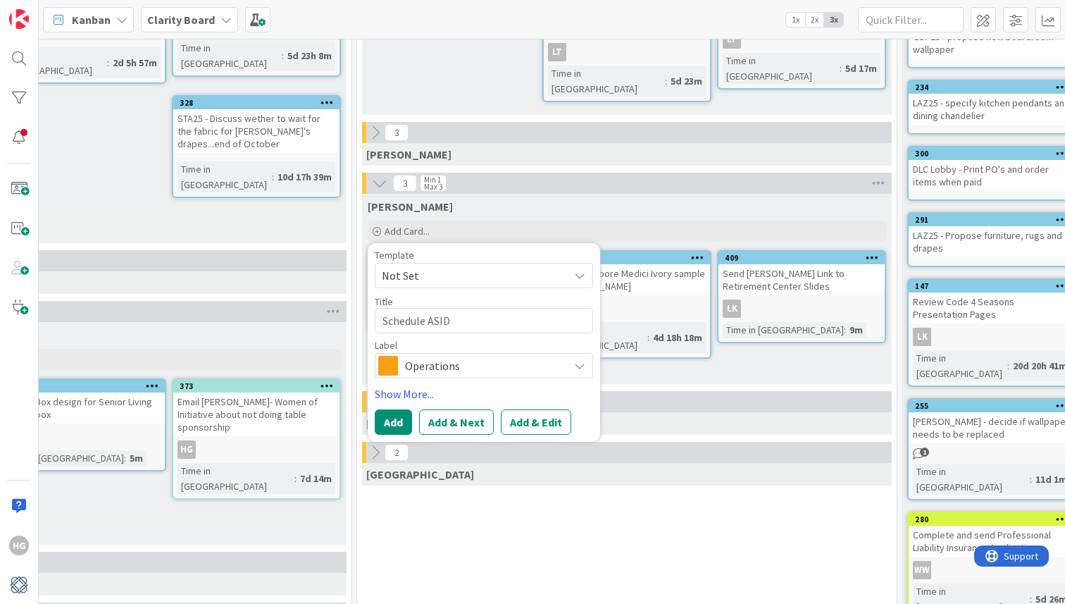
type textarea "x"
type textarea "Schedule ASID t"
type textarea "x"
type textarea "Schedule ASID tr"
type textarea "x"
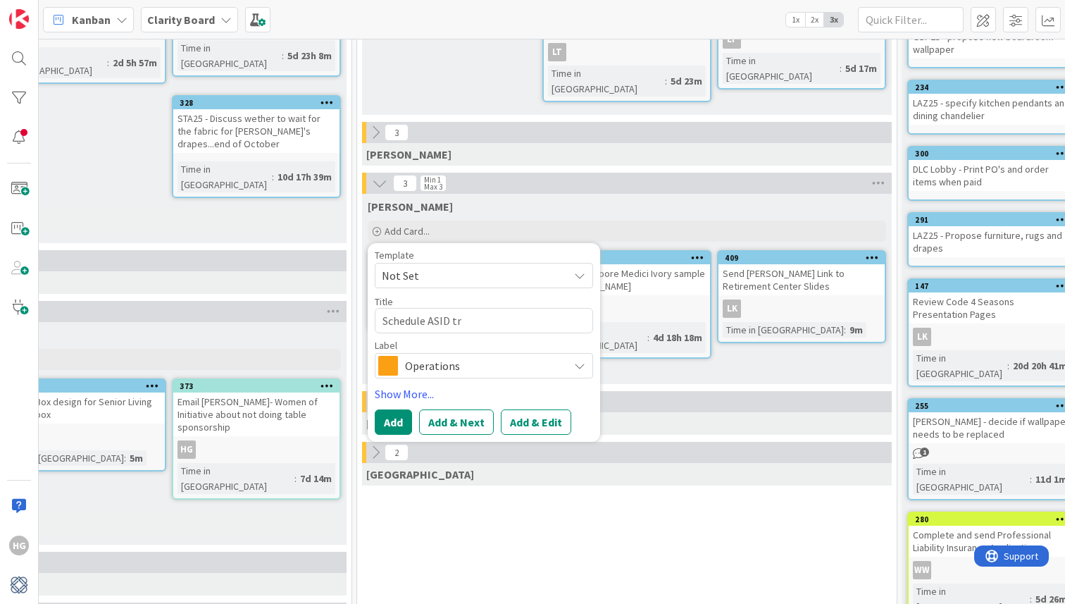
type textarea "Schedule ASID tra"
type textarea "x"
type textarea "Schedule ASID trav"
type textarea "x"
type textarea "Schedule ASID trave"
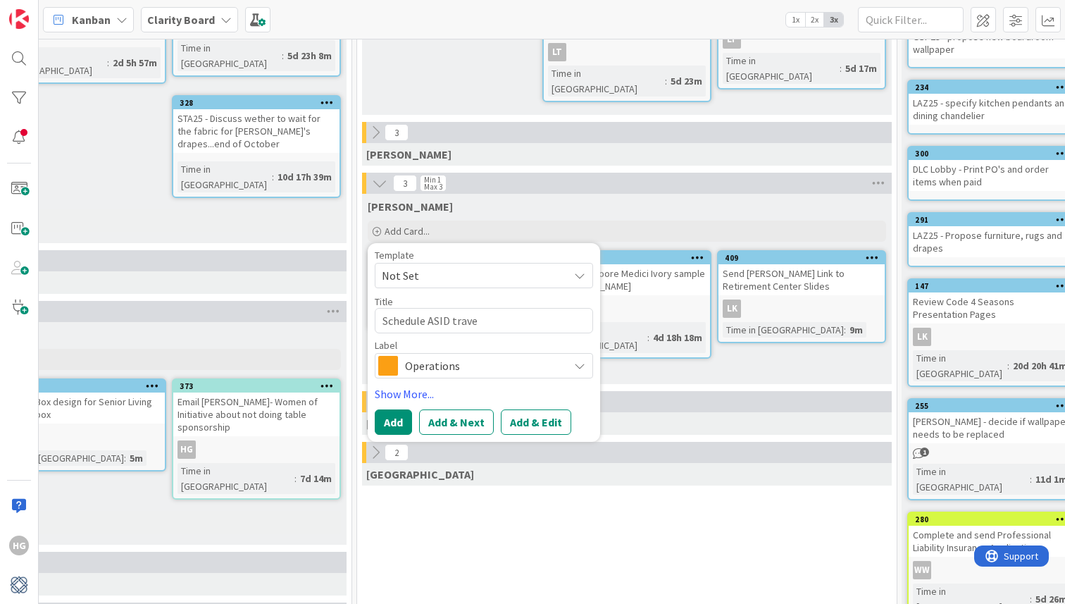
type textarea "x"
type textarea "Schedule ASID travel"
type textarea "x"
type textarea "Schedule ASID travel"
type textarea "x"
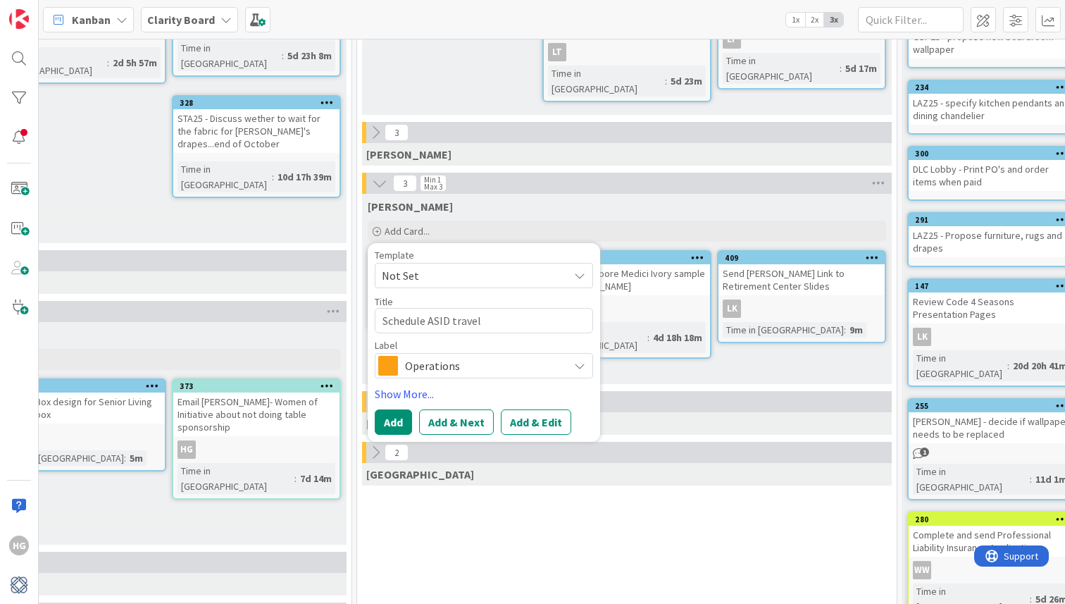
type textarea "Schedule ASID travel d"
type textarea "x"
type textarea "Schedule ASID travel de"
type textarea "x"
type textarea "Schedule ASID travel det"
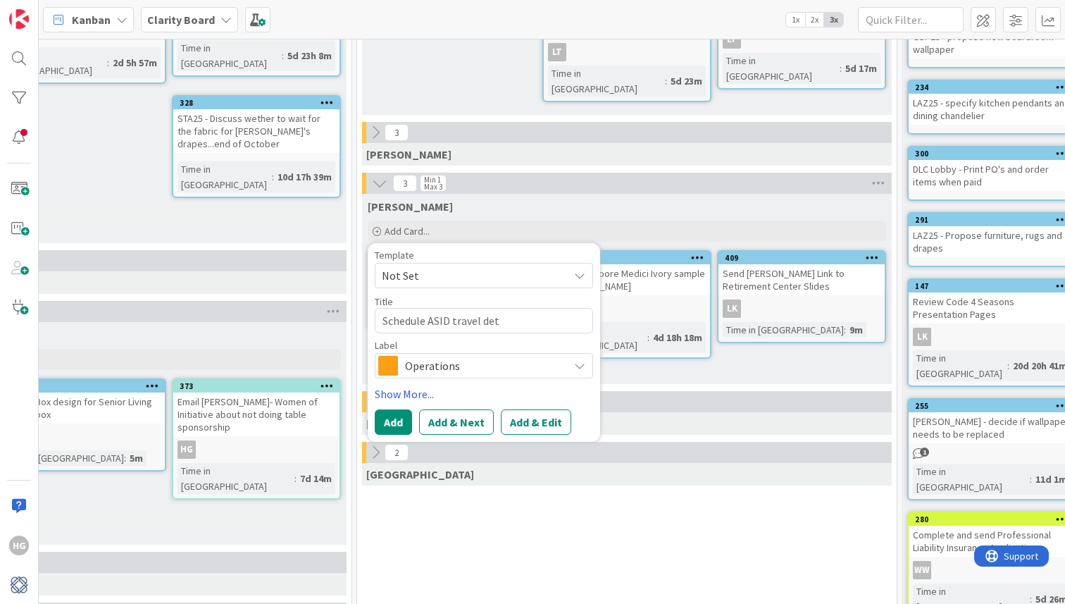
type textarea "x"
type textarea "Schedule ASID travel deta"
type textarea "x"
type textarea "Schedule ASID travel detai"
type textarea "x"
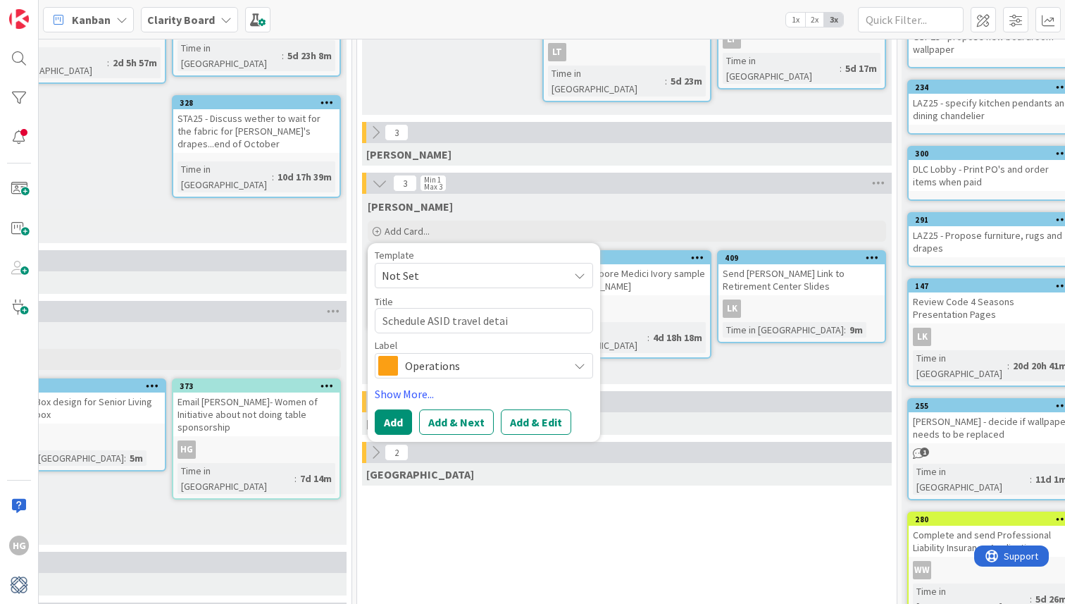
type textarea "Schedule ASID travel detail"
type textarea "x"
type textarea "Schedule ASID travel details"
type textarea "x"
type textarea "Schedule ASID travel details"
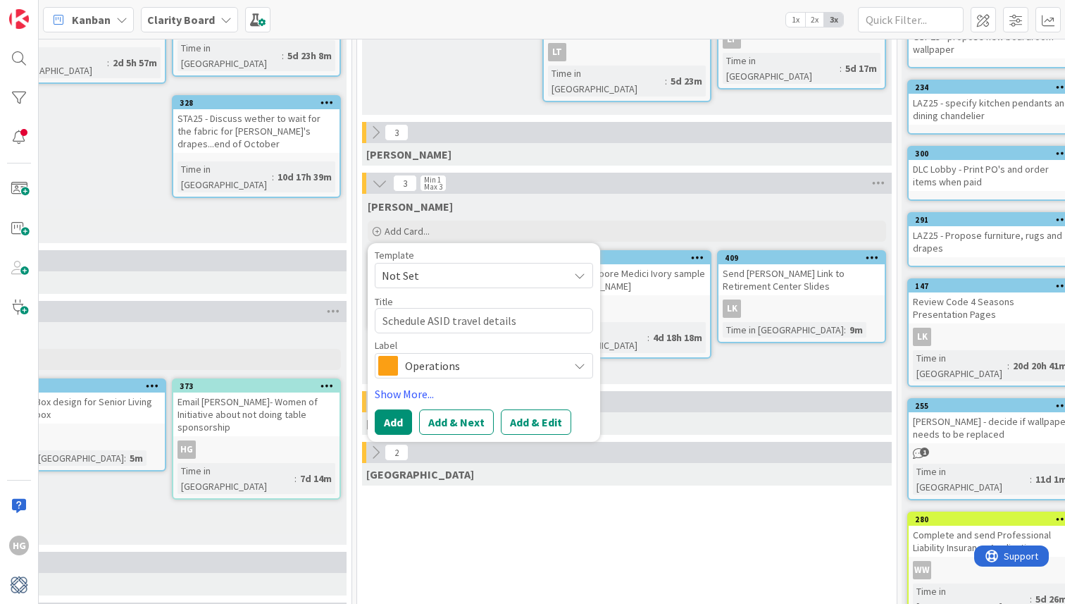
type textarea "x"
type textarea "Schedule ASID travel details @"
type textarea "x"
type textarea "Schedule ASID travel details @th"
type textarea "x"
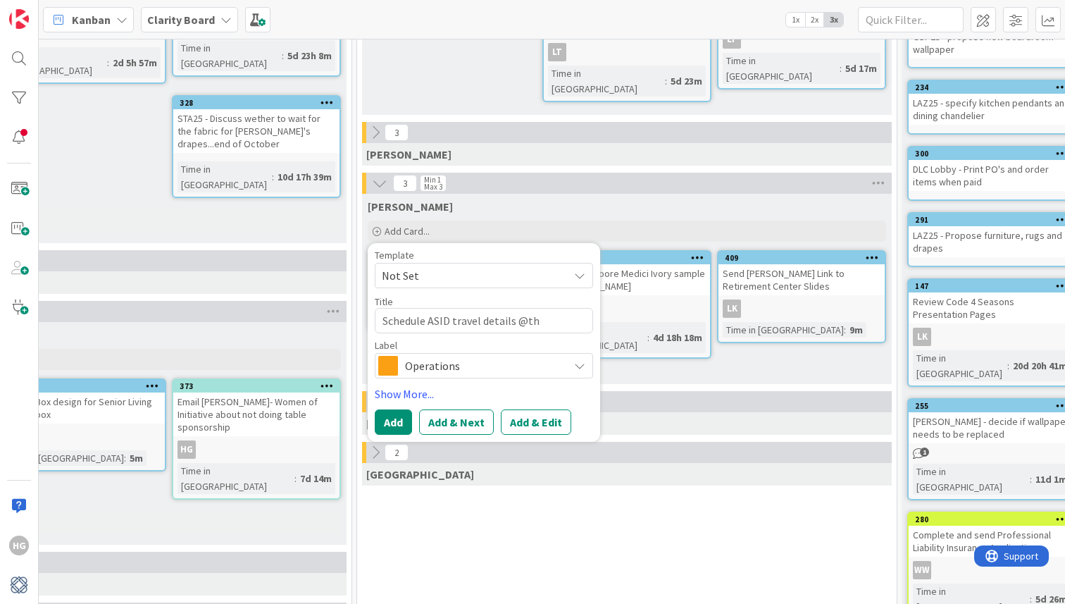
type textarea "Schedule ASID travel details @the"
click at [524, 323] on textarea "Schedule ASID travel details @the" at bounding box center [484, 320] width 218 height 25
type textarea "x"
type textarea "Schedule ASID travel details @ the"
click at [548, 324] on textarea "Schedule ASID travel details @ the" at bounding box center [484, 320] width 218 height 25
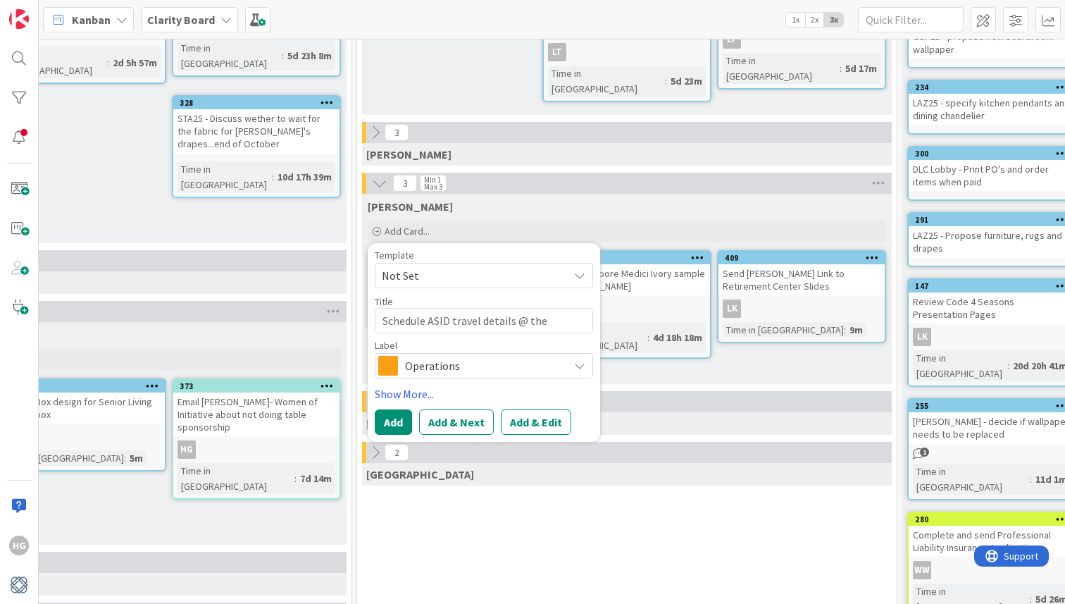
type textarea "x"
type textarea "Schedule ASID travel details @ the"
type textarea "x"
type textarea "Schedule ASID travel details @ the M"
type textarea "x"
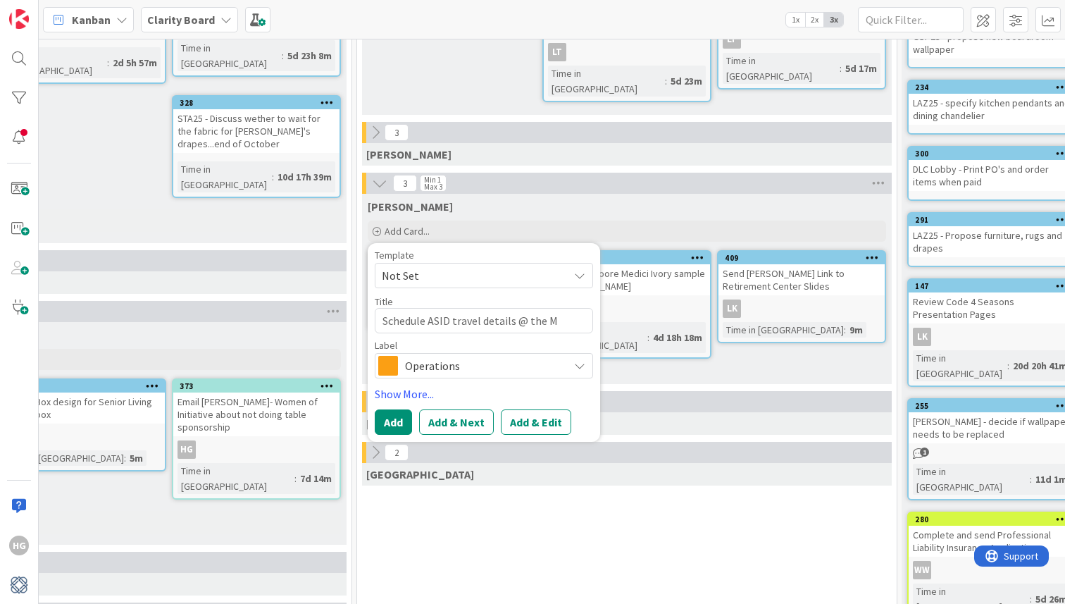
type textarea "Schedule ASID travel details @ the [GEOGRAPHIC_DATA]"
type textarea "x"
type textarea "Schedule ASID travel details @ the MAR"
type textarea "x"
type textarea "Schedule ASID travel details @ the MART"
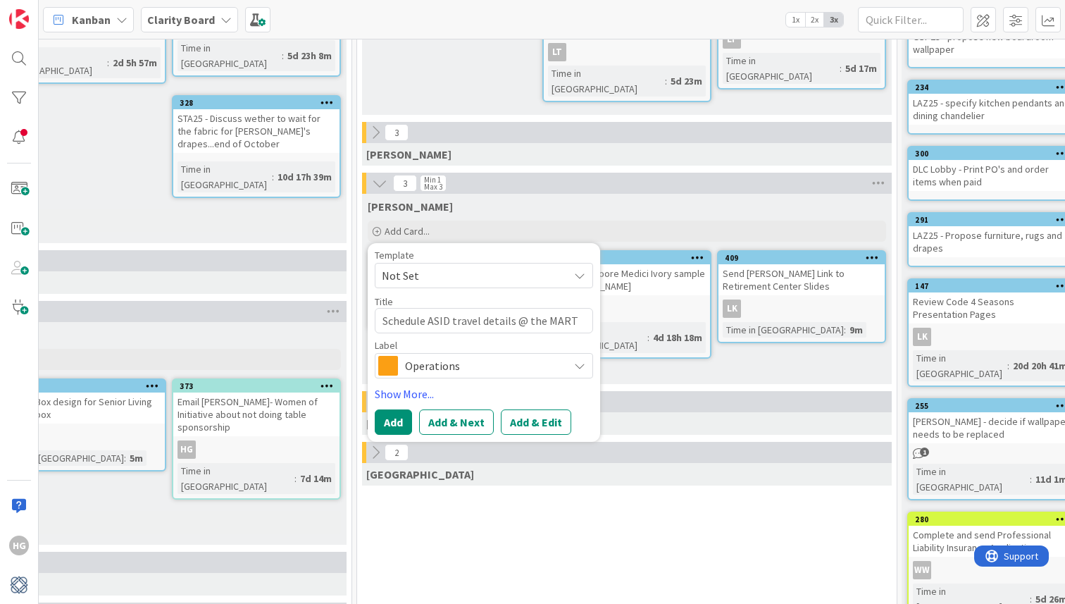
click at [408, 366] on span "Operations" at bounding box center [483, 366] width 156 height 20
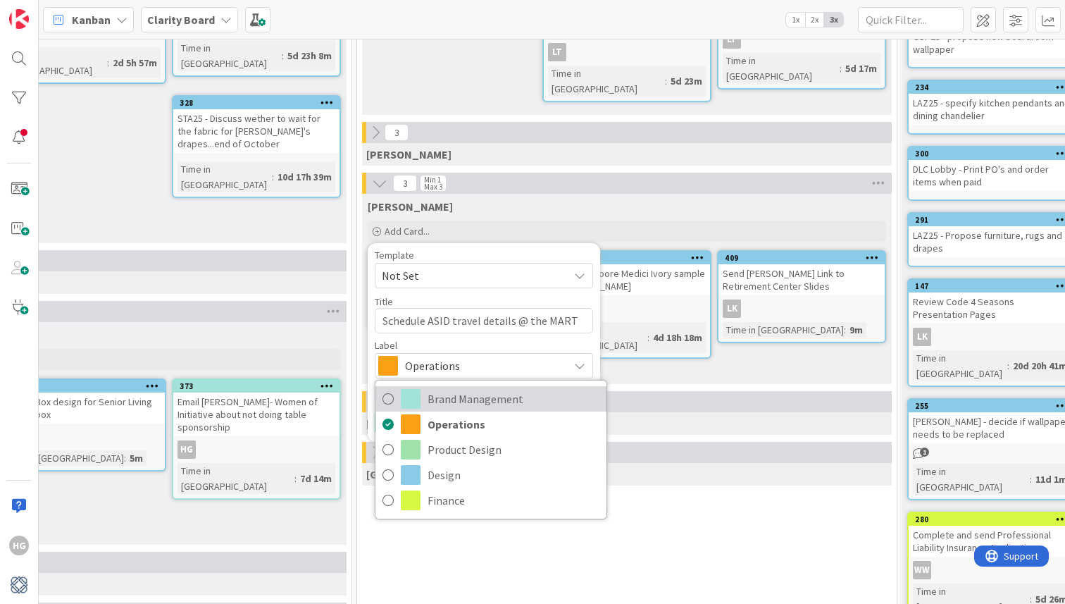
click at [461, 397] on span "Brand Management" at bounding box center [514, 398] width 172 height 21
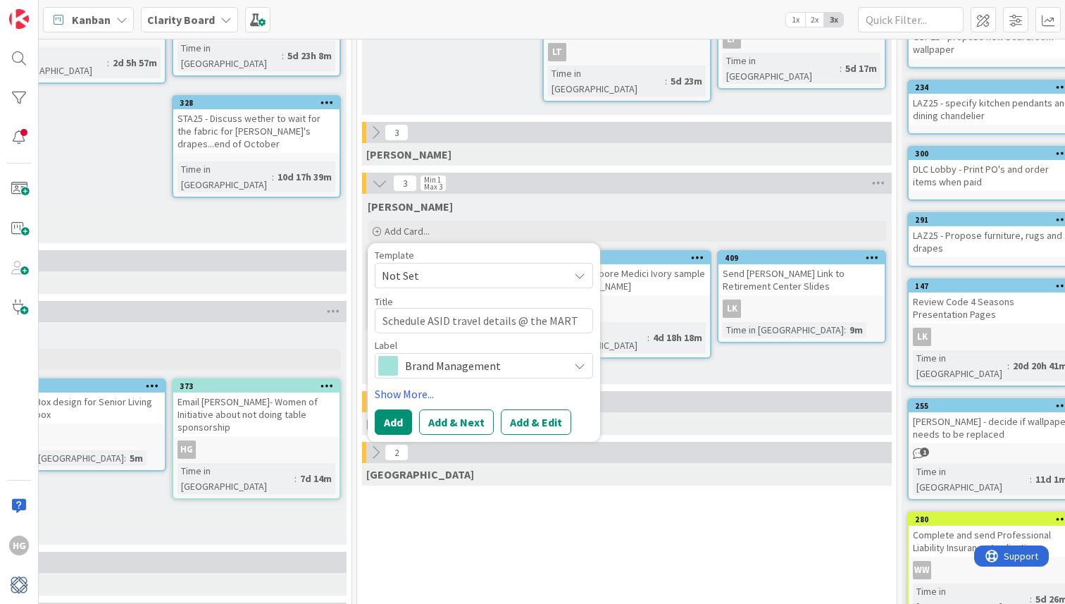
click at [441, 275] on span "Not Set" at bounding box center [470, 275] width 176 height 18
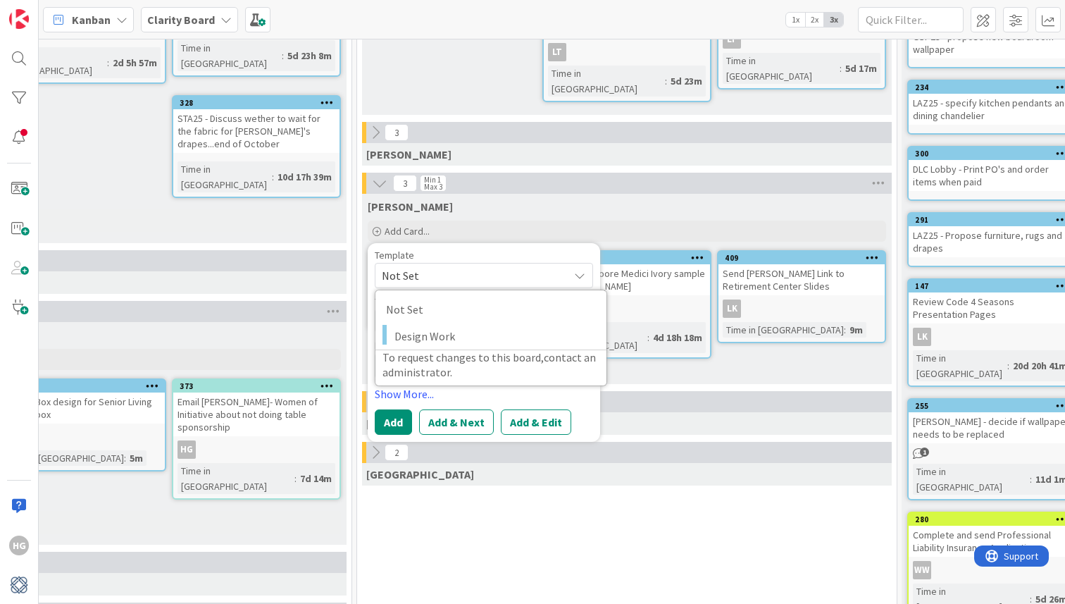
click at [441, 275] on span "Not Set" at bounding box center [470, 275] width 176 height 18
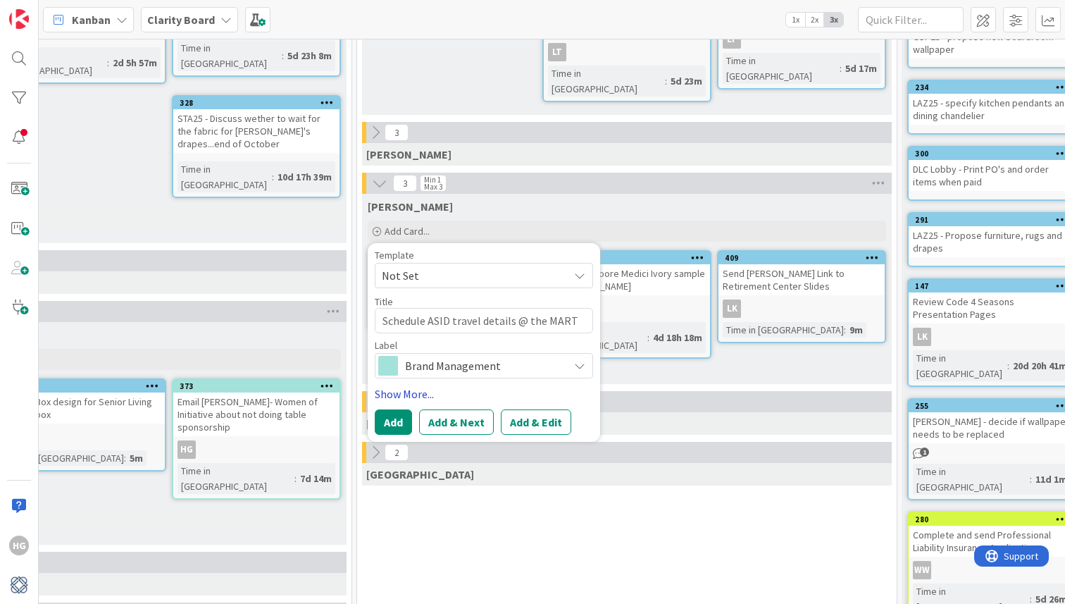
click at [389, 393] on link "Show More..." at bounding box center [484, 393] width 218 height 17
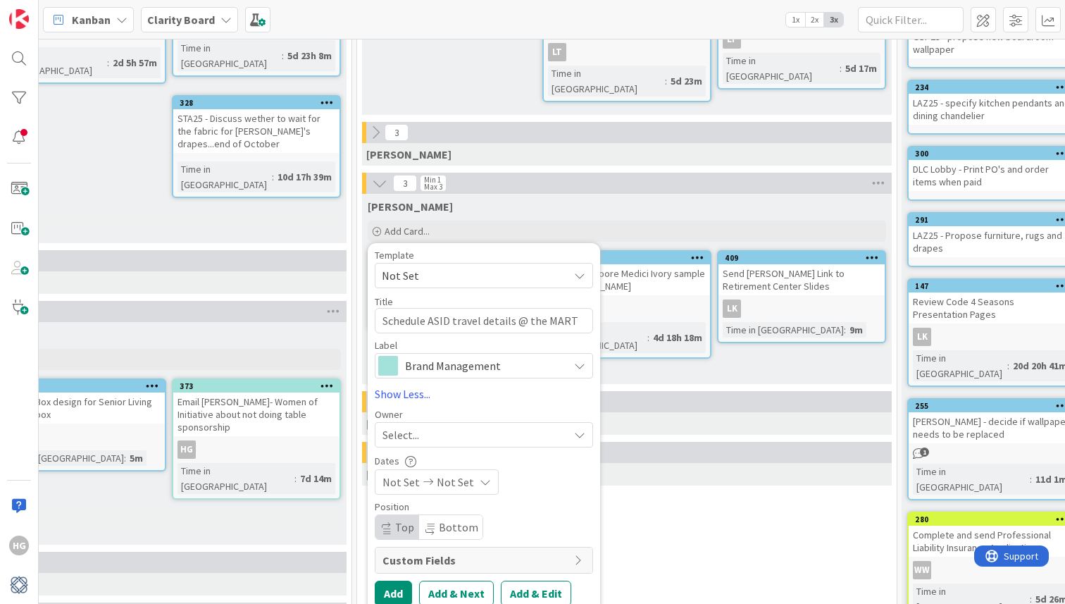
click at [403, 430] on span "Select..." at bounding box center [400, 434] width 37 height 17
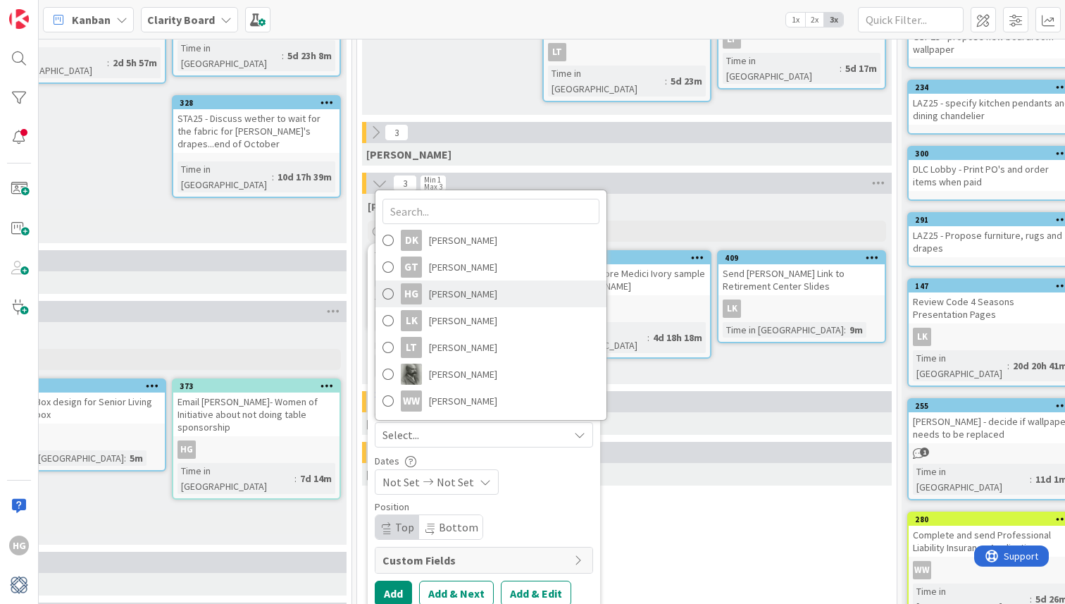
click at [447, 290] on span "[PERSON_NAME]" at bounding box center [463, 293] width 68 height 21
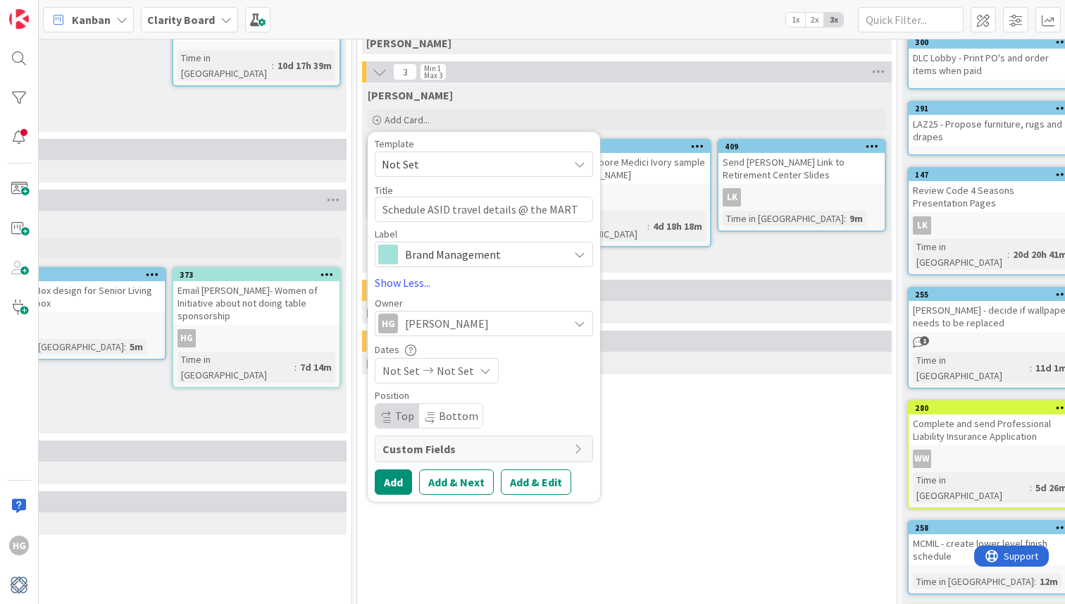
scroll to position [368, 1137]
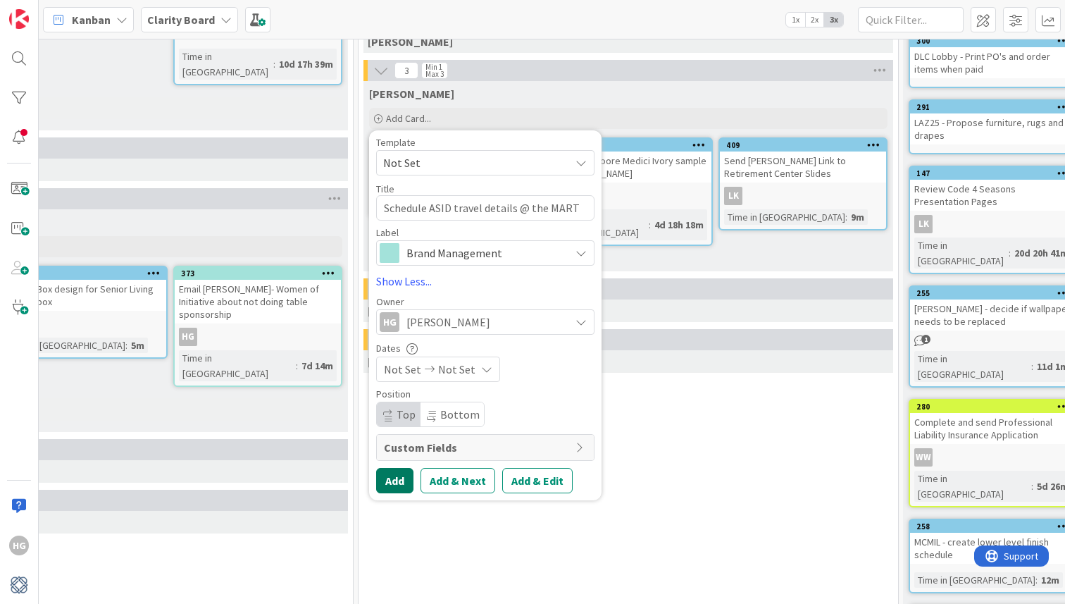
click at [395, 475] on button "Add" at bounding box center [394, 480] width 37 height 25
type textarea "x"
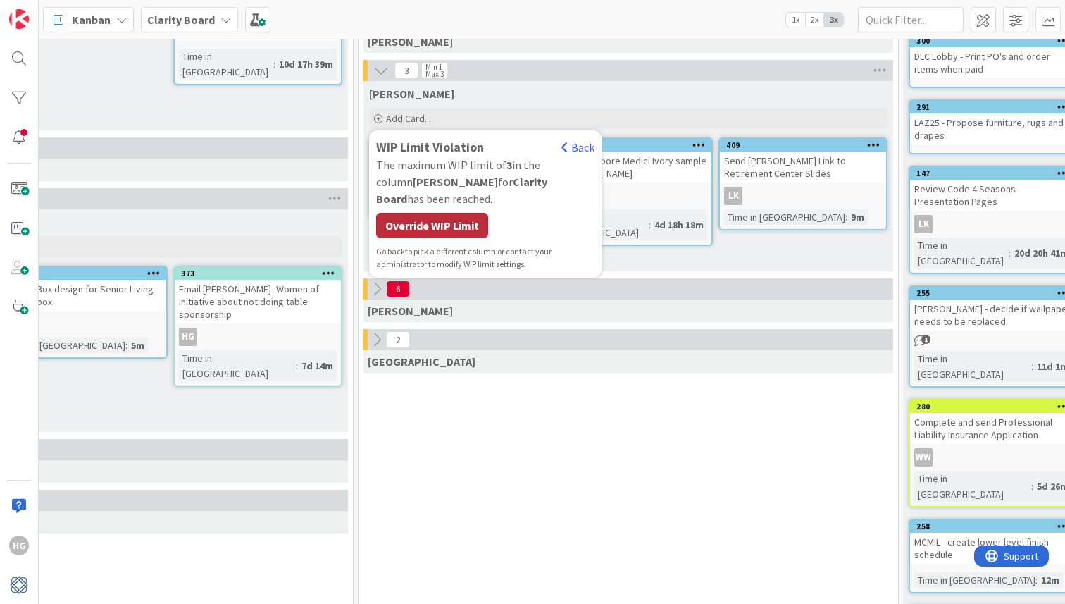
click at [466, 213] on div "Override WIP Limit" at bounding box center [432, 225] width 112 height 25
